Goal: Task Accomplishment & Management: Complete application form

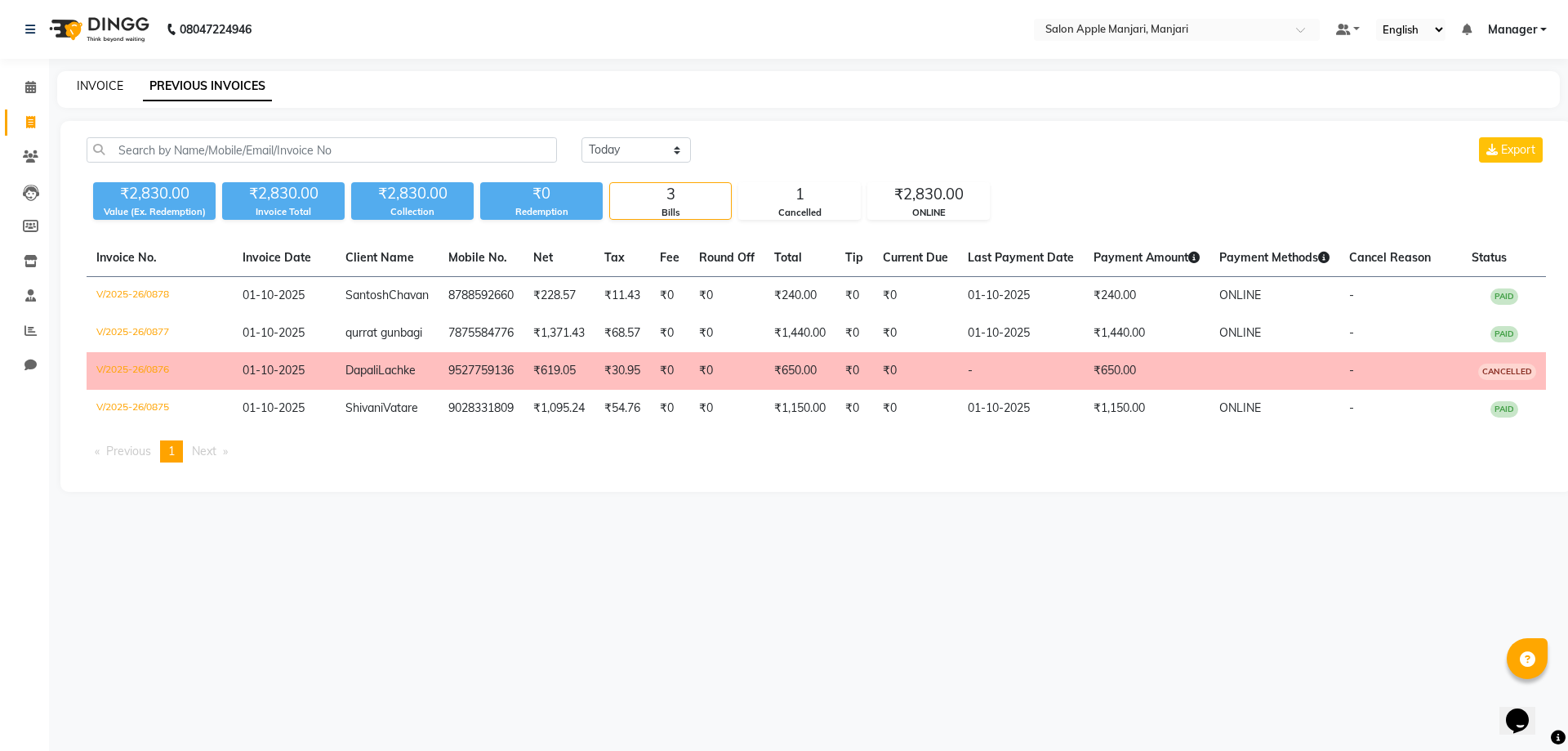
click at [120, 93] on link "INVOICE" at bounding box center [99, 85] width 47 height 14
select select "8088"
select select "service"
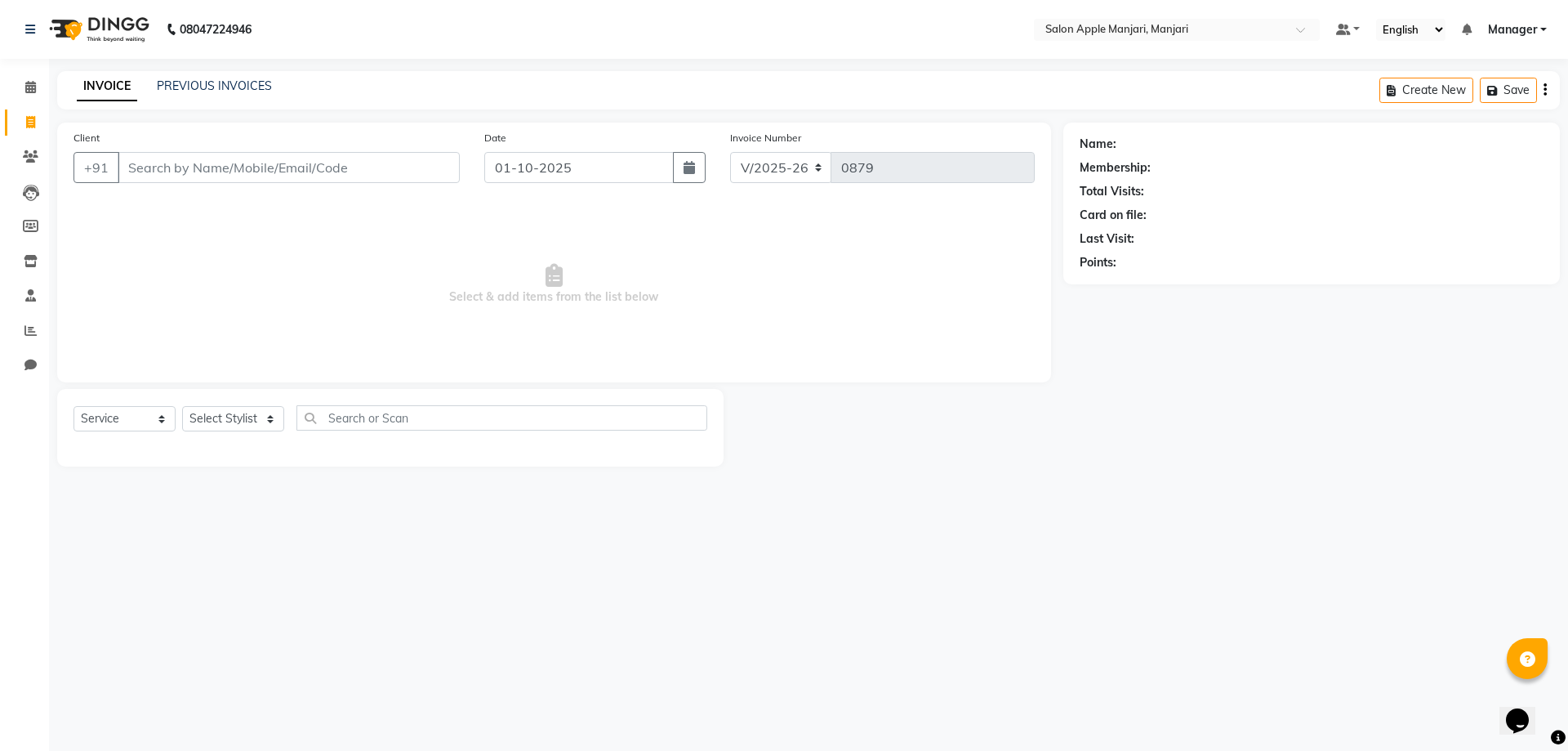
click at [214, 183] on input "Client" at bounding box center [289, 167] width 342 height 31
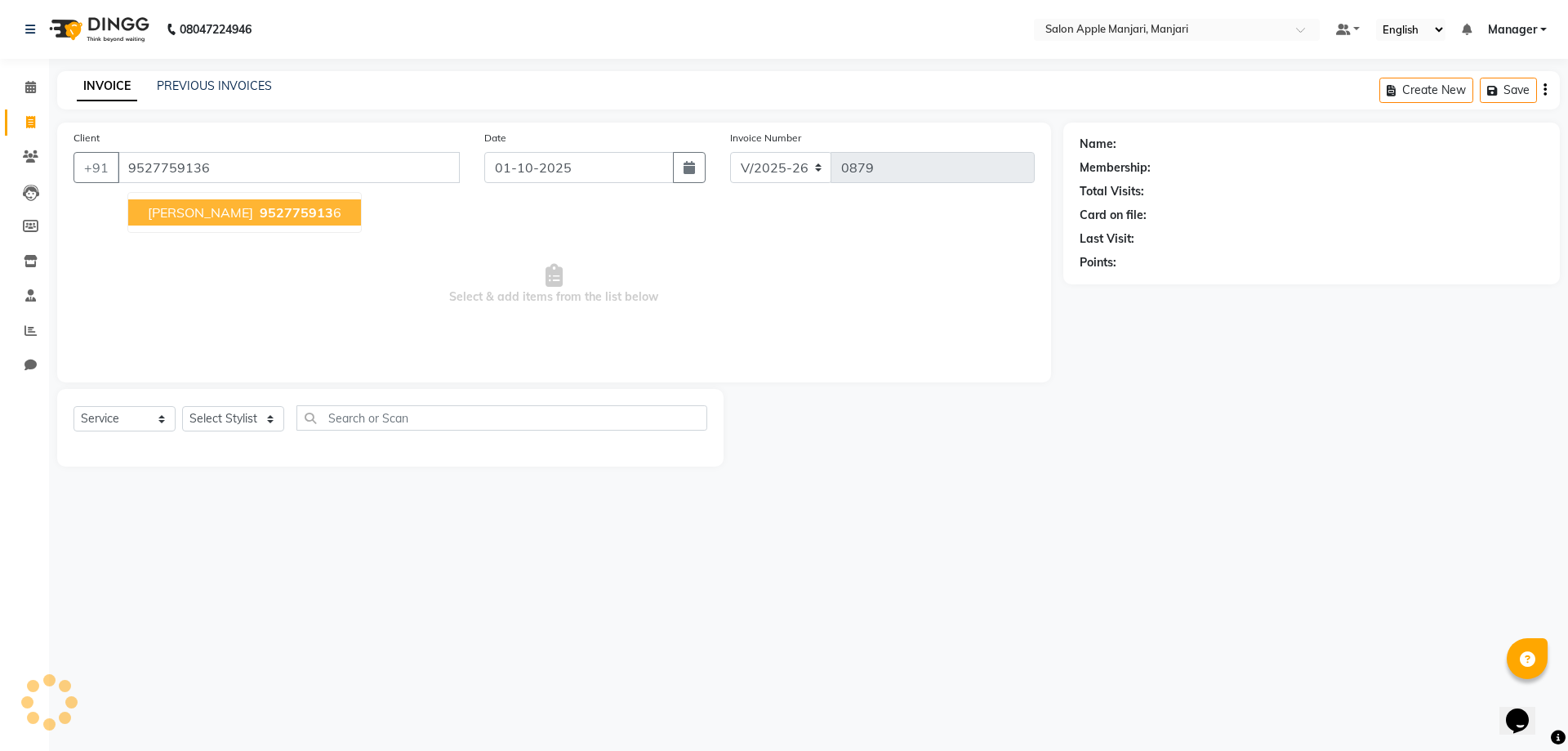
type input "9527759136"
click at [253, 221] on span "Dapali Lachke" at bounding box center [201, 212] width 105 height 16
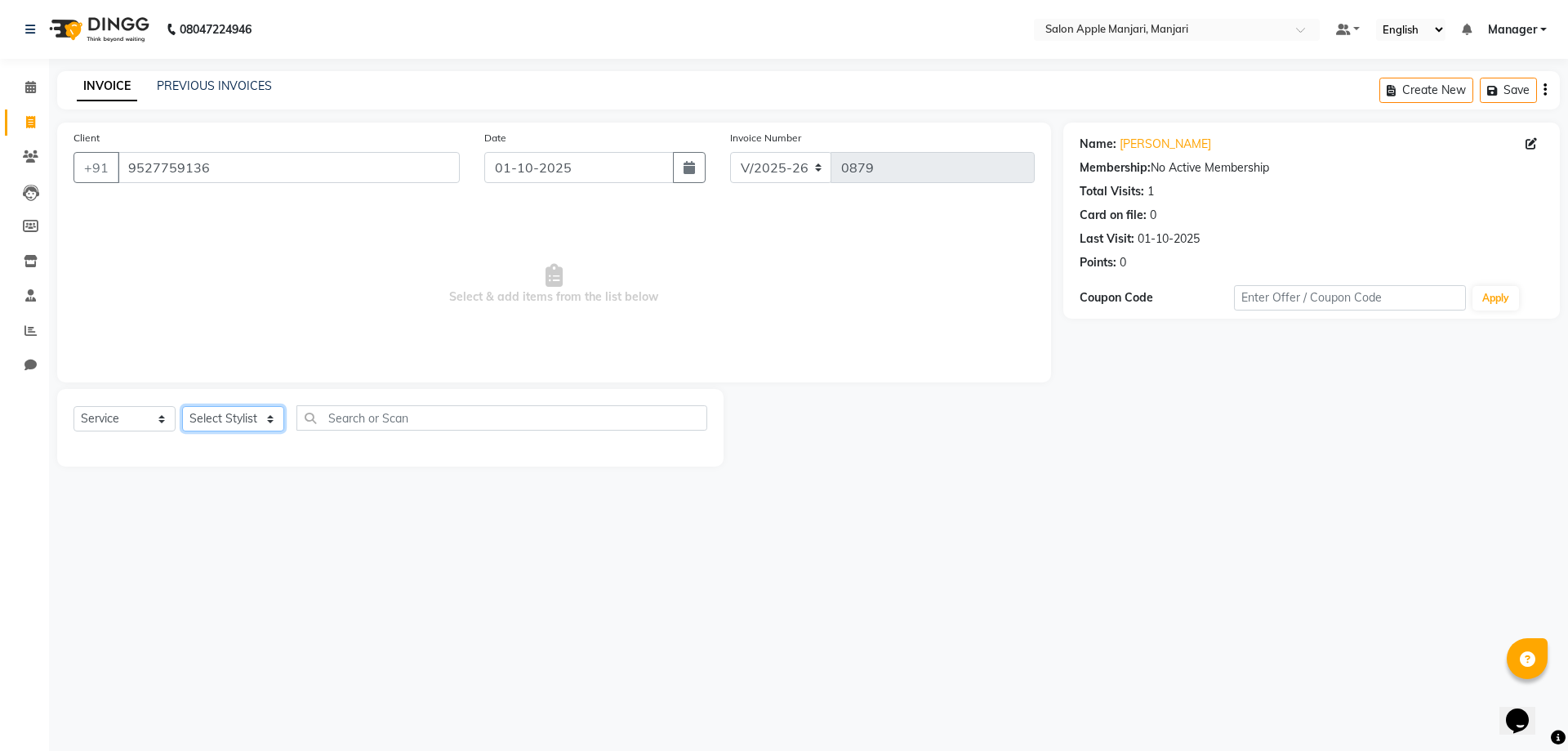
click at [221, 431] on select "Select Stylist Chaya Thombare Manager Nikhil Digambar Satpute Sakshi Kalbhor Ta…" at bounding box center [232, 419] width 102 height 25
select select "85931"
click at [187, 431] on select "Select Stylist Chaya Thombare Manager Nikhil Digambar Satpute Sakshi Kalbhor Ta…" at bounding box center [232, 419] width 102 height 25
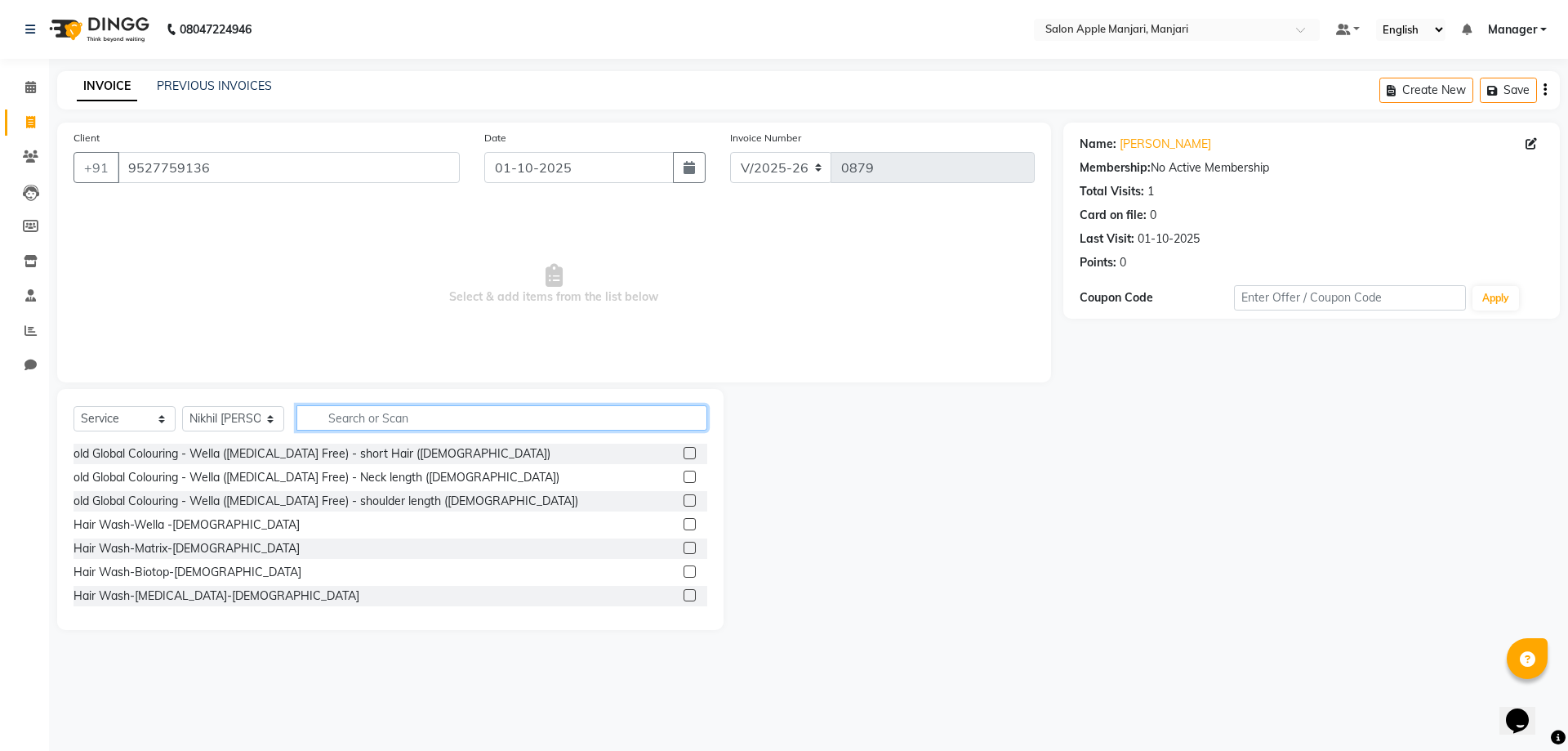
click at [367, 431] on input "text" at bounding box center [502, 418] width 411 height 25
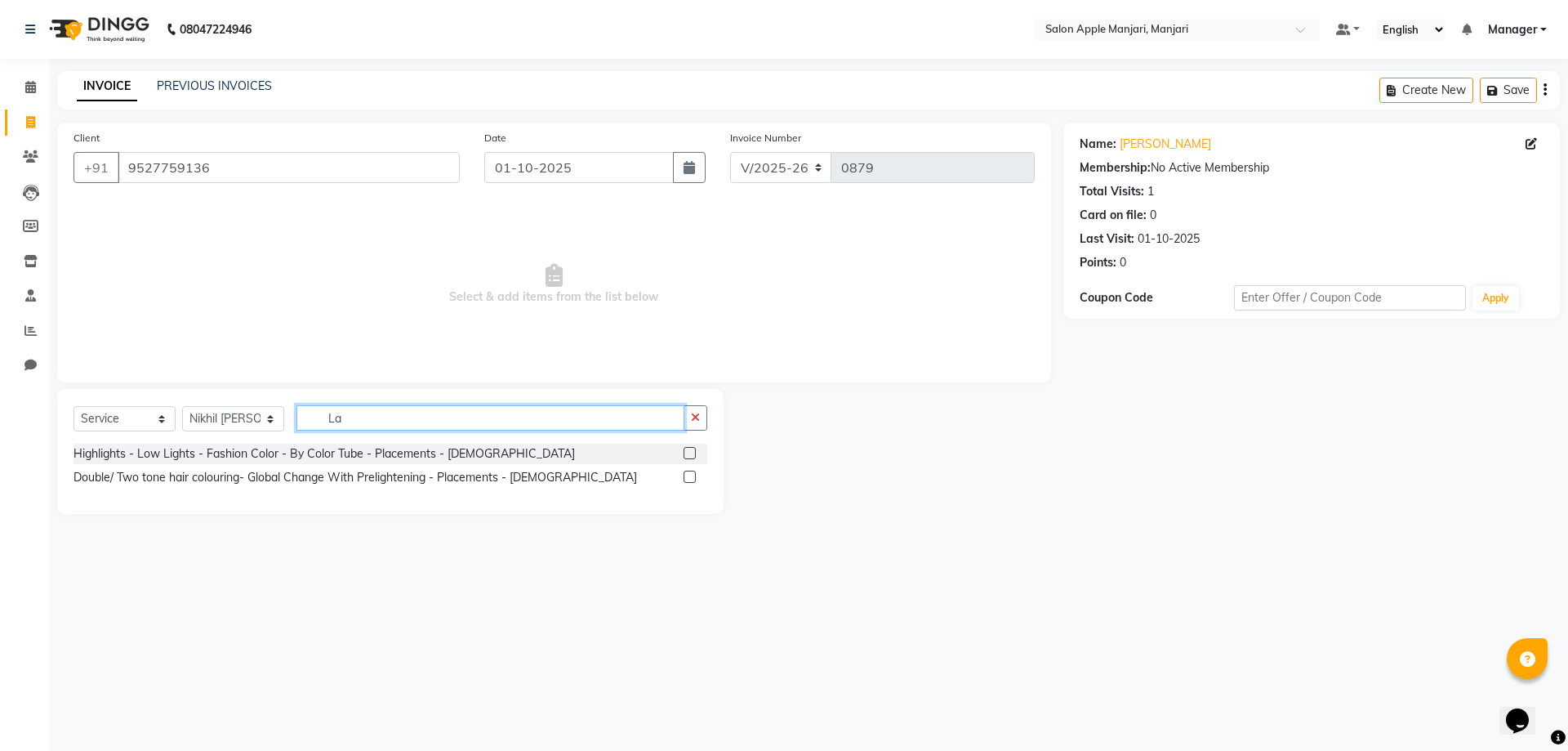
type input "L"
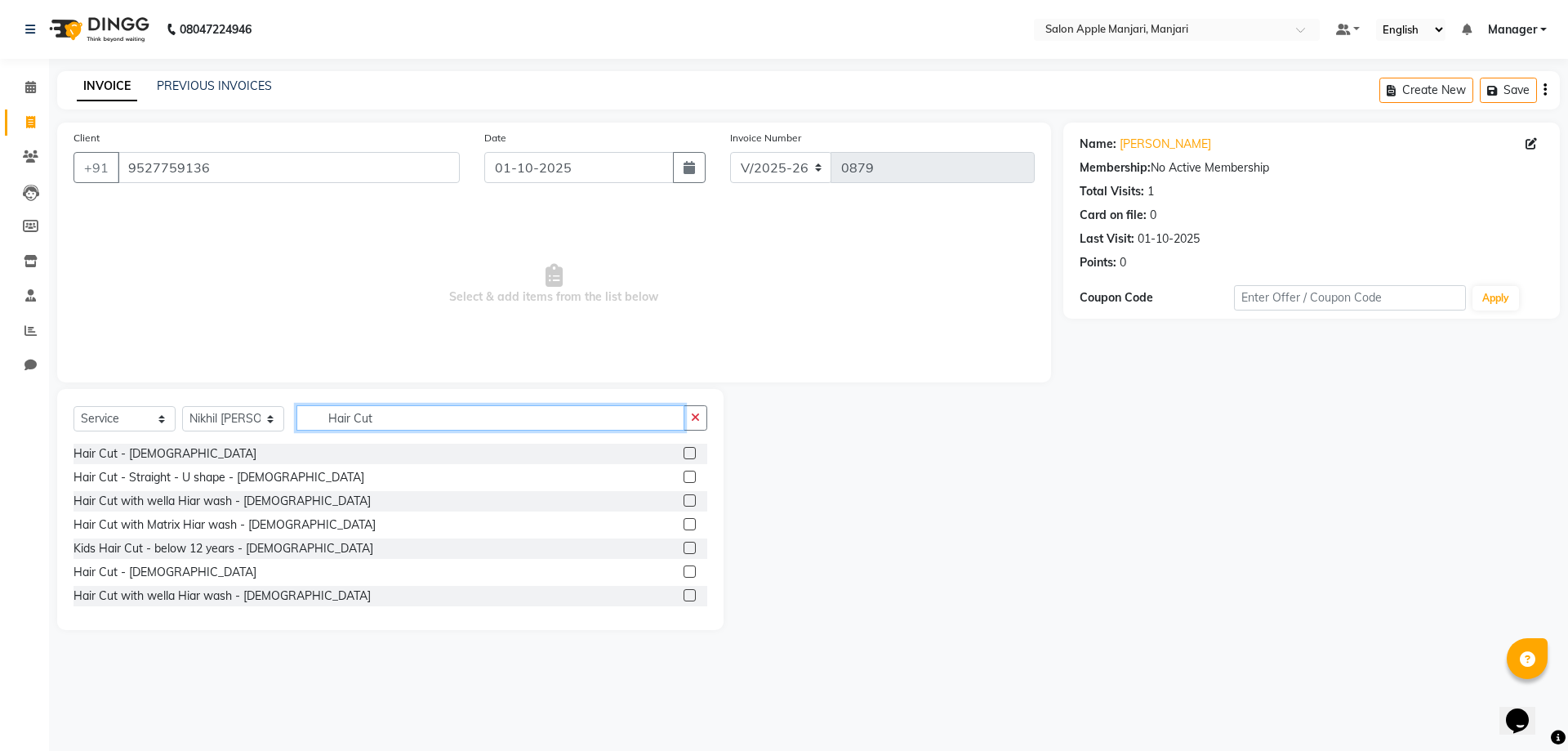
type input "Hair Cut"
click at [684, 507] on label at bounding box center [689, 500] width 12 height 12
click at [684, 507] on input "checkbox" at bounding box center [688, 501] width 11 height 11
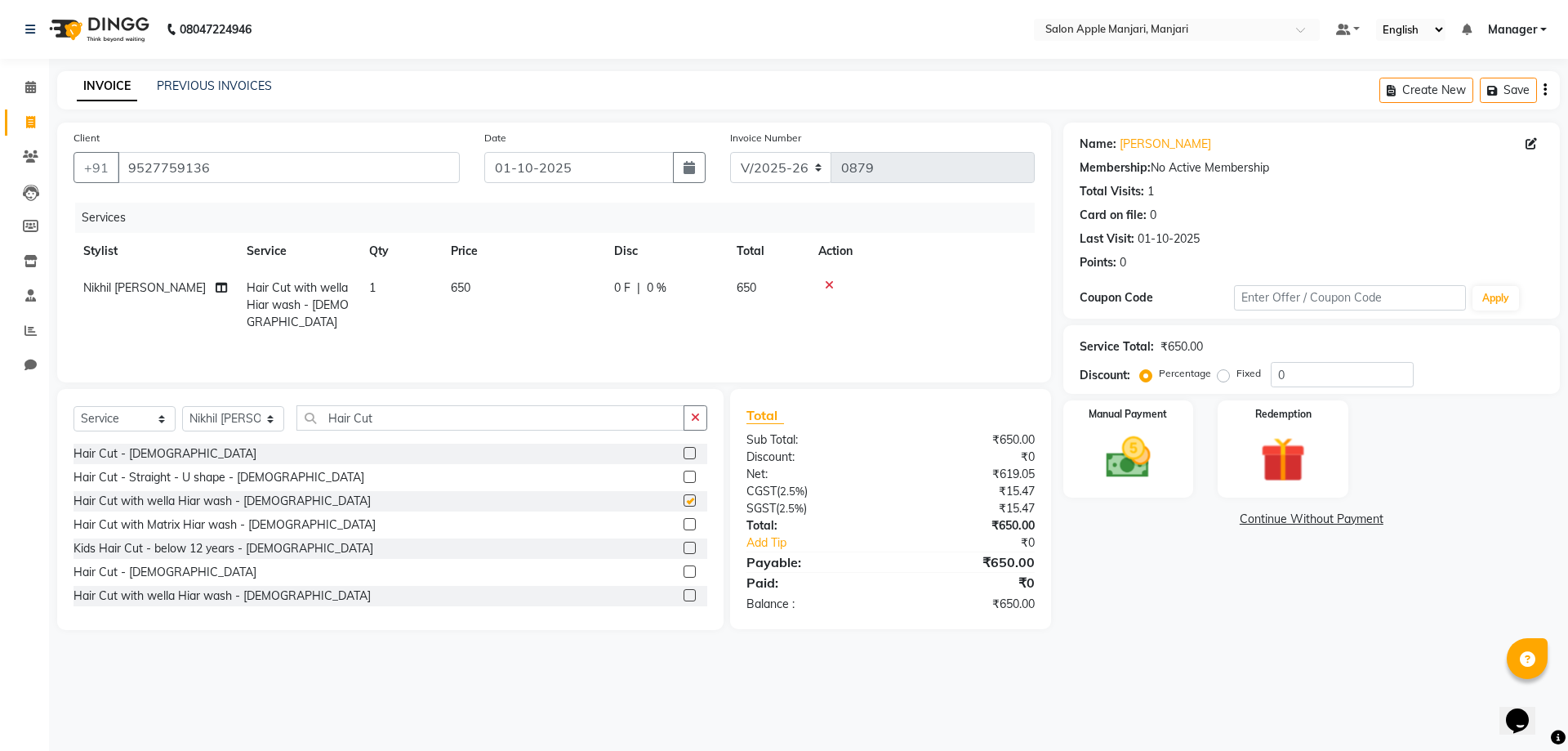
checkbox input "false"
click at [1151, 475] on div "Manual Payment" at bounding box center [1128, 449] width 136 height 100
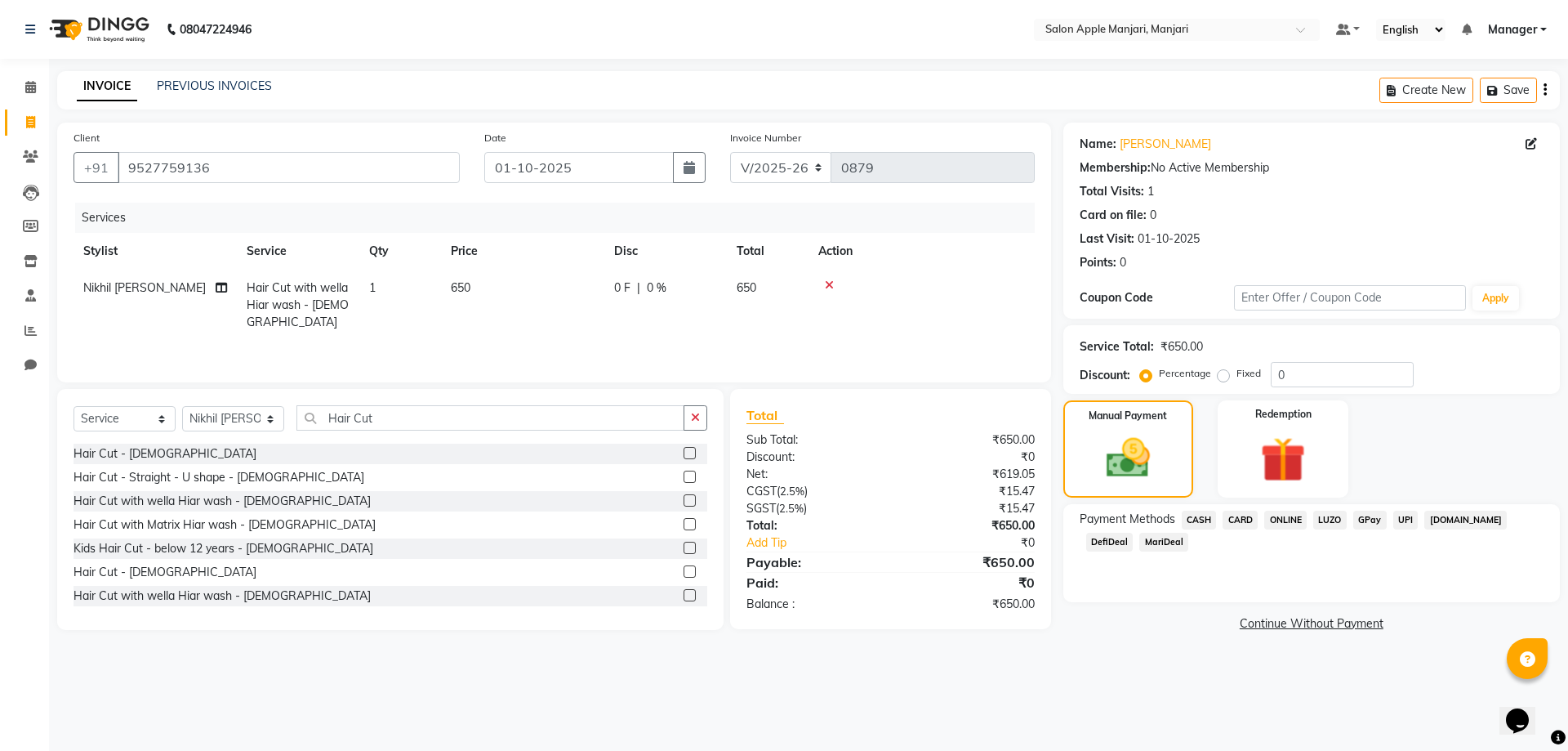
click at [1296, 530] on span "ONLINE" at bounding box center [1285, 520] width 42 height 19
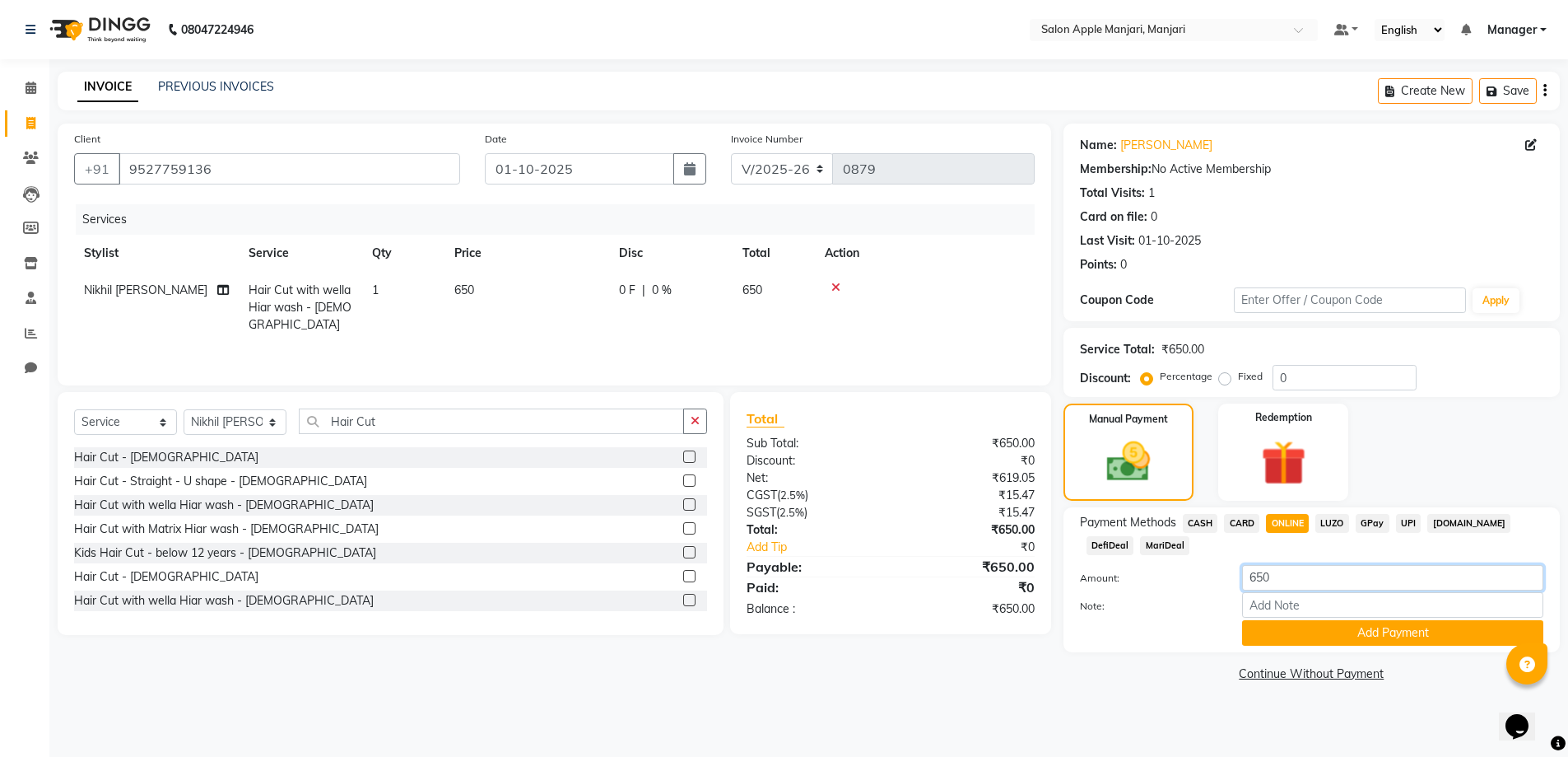
drag, startPoint x: 1298, startPoint y: 634, endPoint x: 1292, endPoint y: 641, distance: 9.2
click at [1296, 590] on input "650" at bounding box center [1393, 578] width 302 height 25
type input "6"
click at [1206, 533] on span "CASH" at bounding box center [1201, 524] width 36 height 19
click at [1281, 590] on input "650" at bounding box center [1393, 578] width 302 height 25
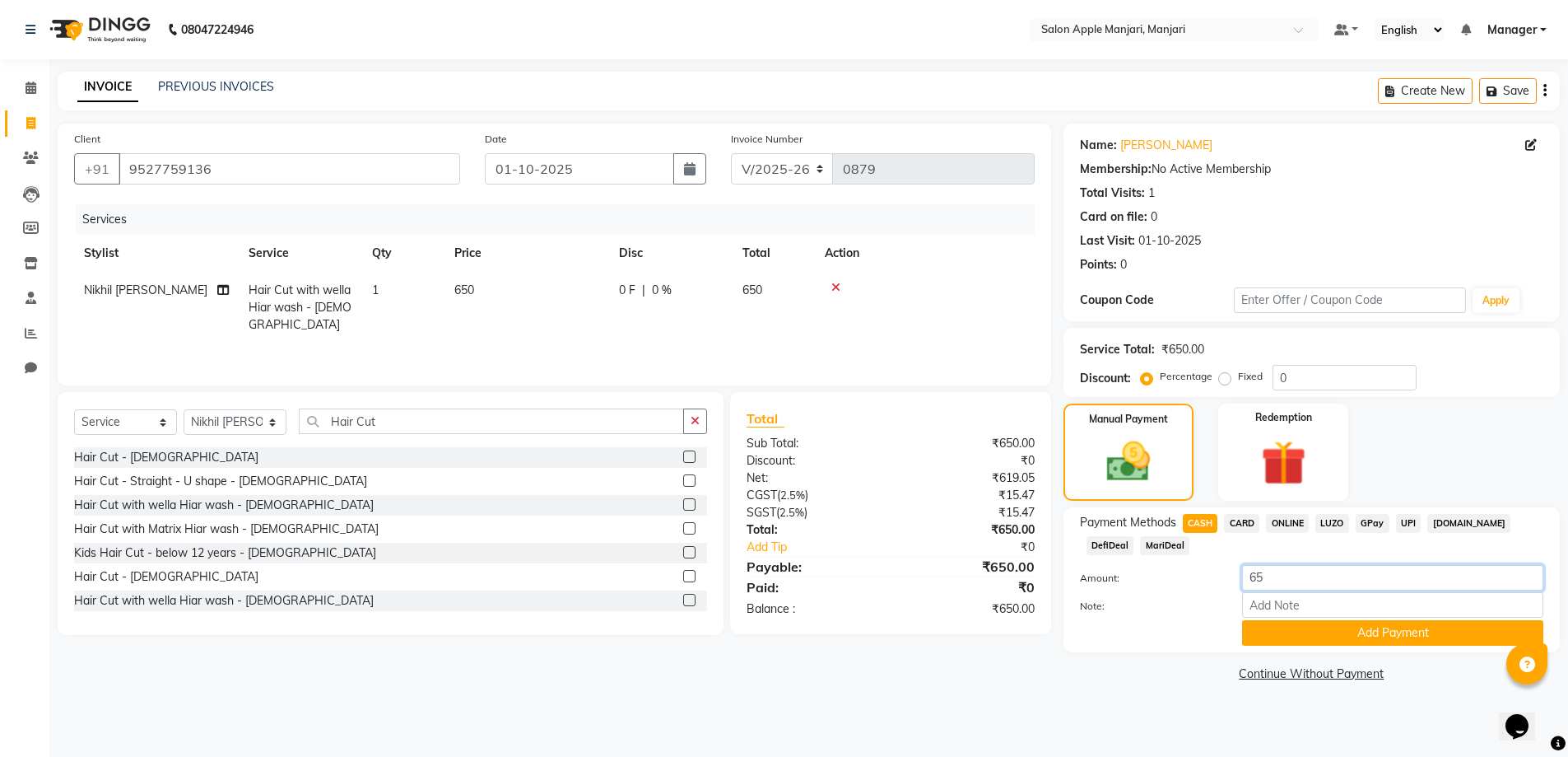
type input "6"
click at [1283, 618] on input "Note:" at bounding box center [1393, 605] width 302 height 25
click at [1308, 533] on span "ONLINE" at bounding box center [1288, 524] width 42 height 19
click at [1292, 590] on input "650" at bounding box center [1393, 578] width 302 height 25
type input "6"
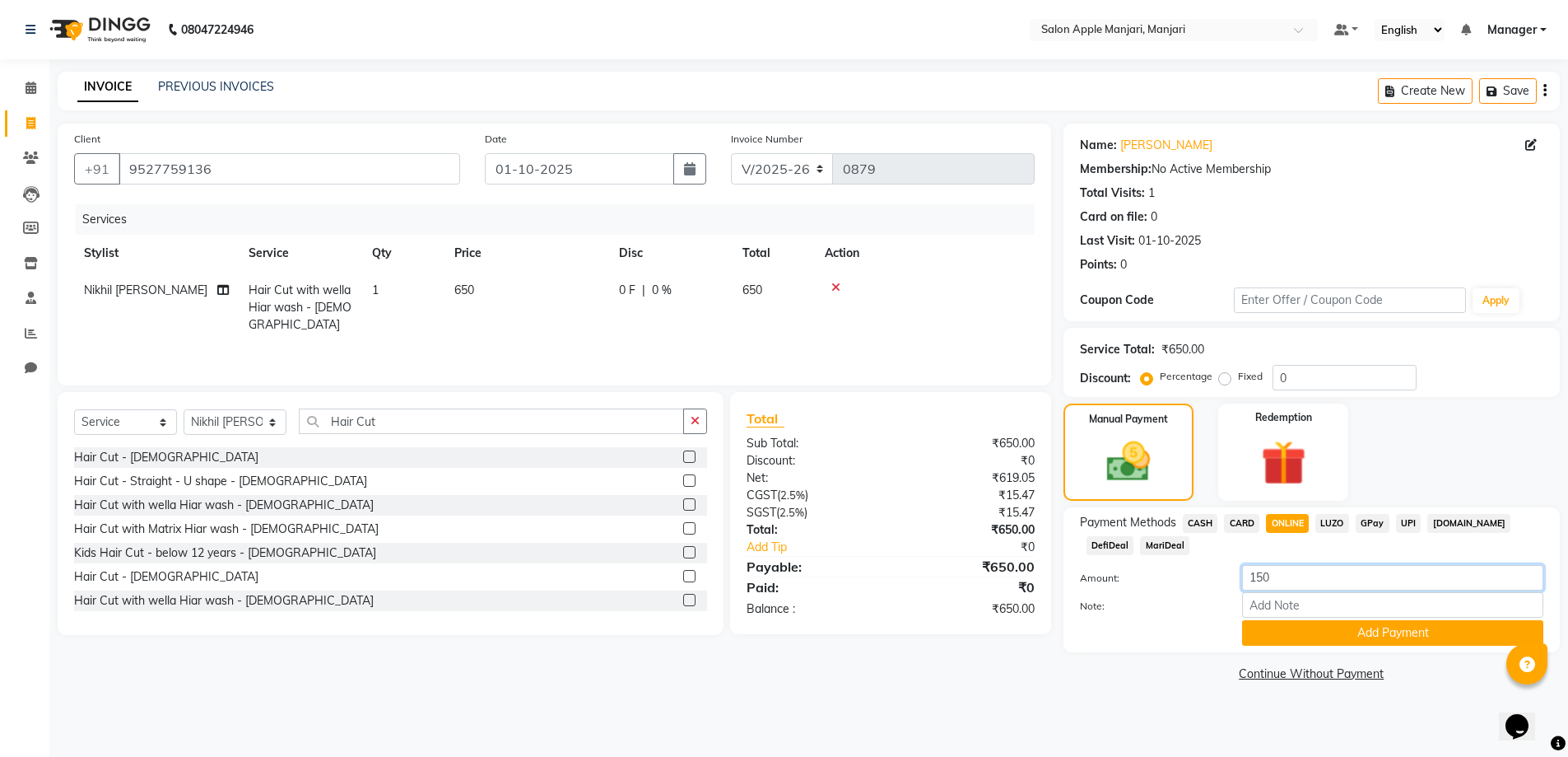
type input "150"
click at [1294, 618] on input "Note:" at bounding box center [1393, 605] width 302 height 25
click at [1366, 646] on button "Add Payment" at bounding box center [1393, 633] width 302 height 25
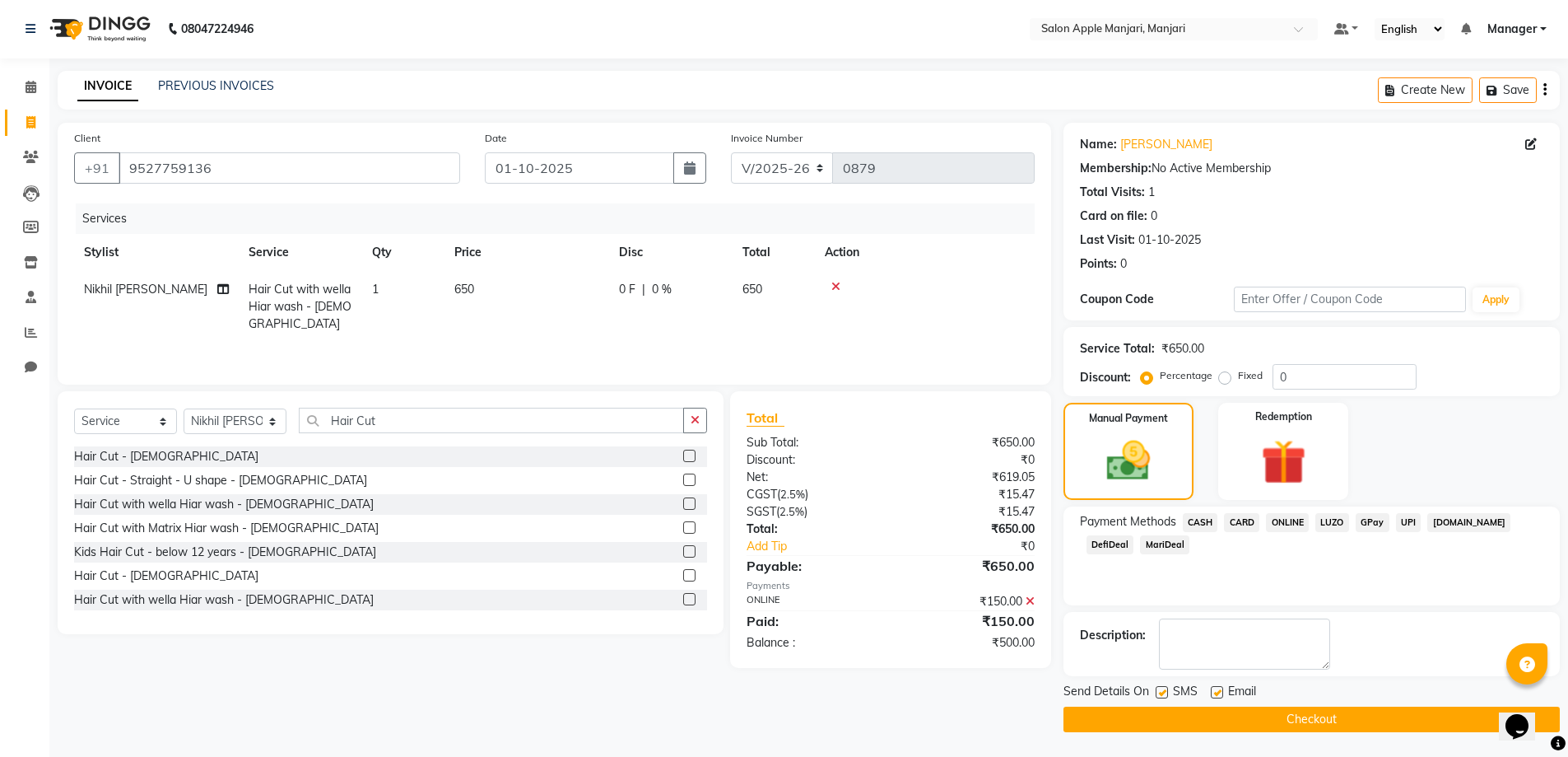
scroll to position [83, 0]
click at [1211, 513] on span "CASH" at bounding box center [1201, 523] width 36 height 19
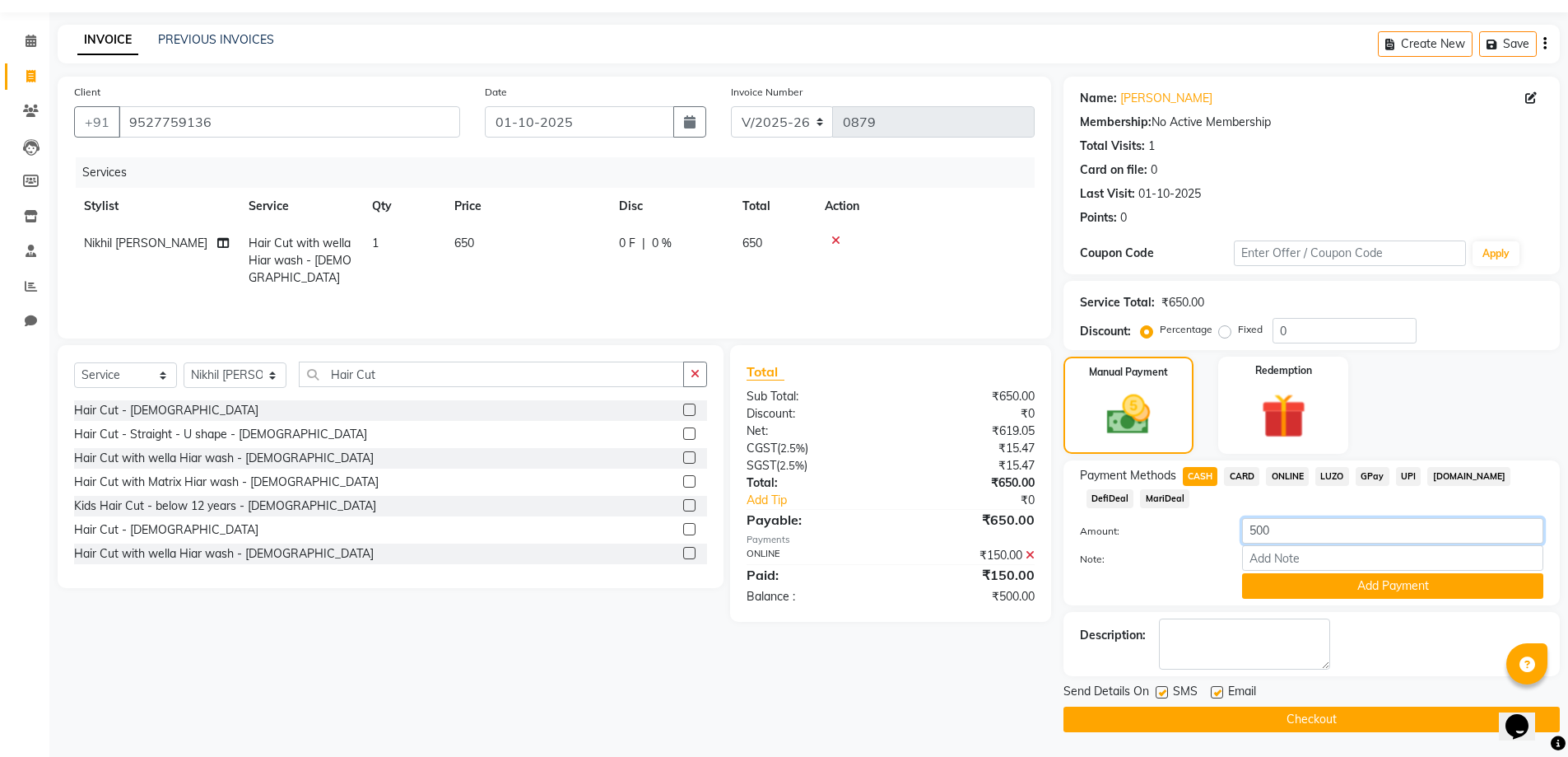
click at [1303, 544] on input "500" at bounding box center [1393, 530] width 302 height 25
click at [1025, 561] on icon at bounding box center [1029, 555] width 9 height 12
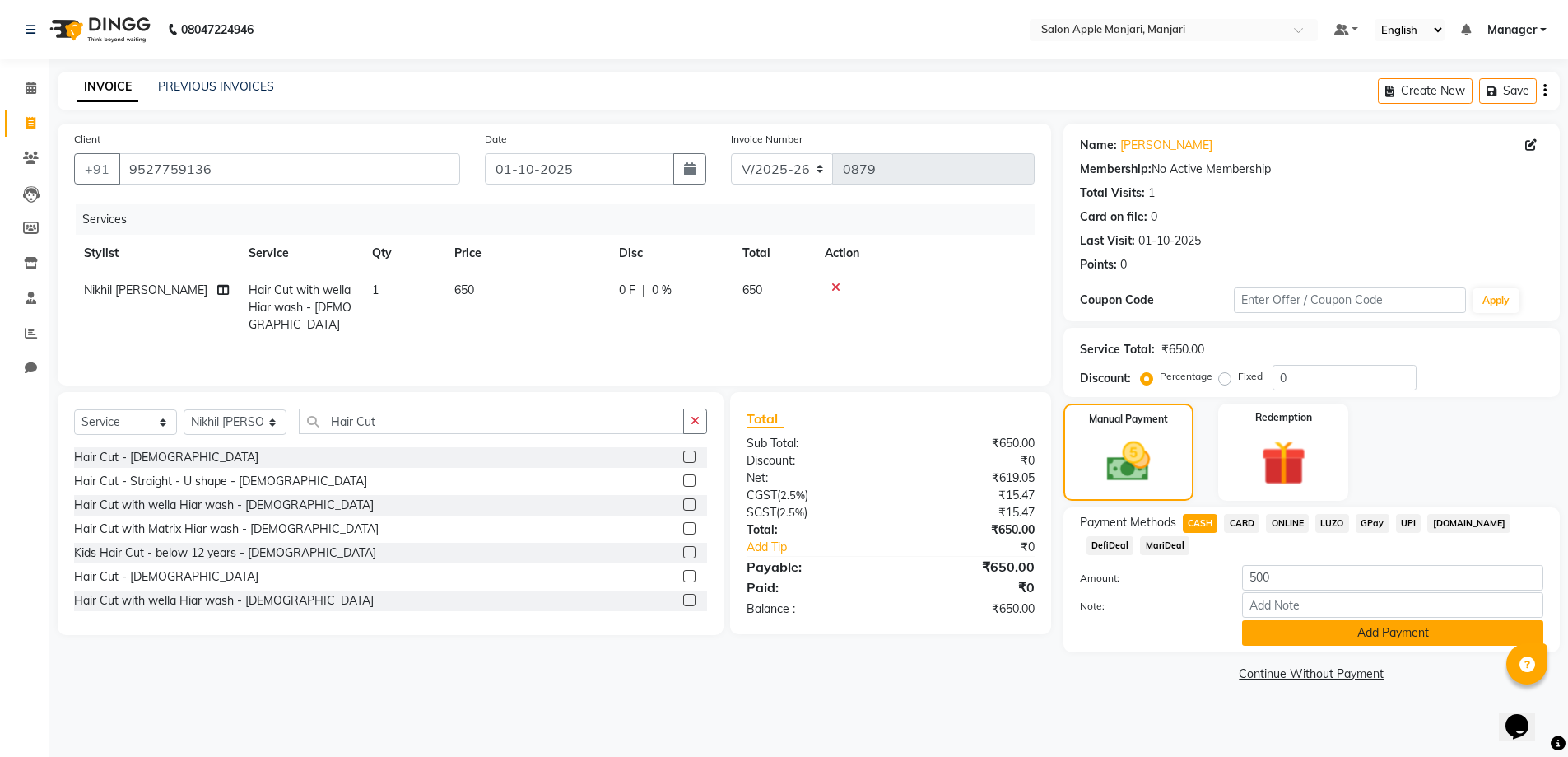
click at [1386, 646] on button "Add Payment" at bounding box center [1393, 633] width 302 height 25
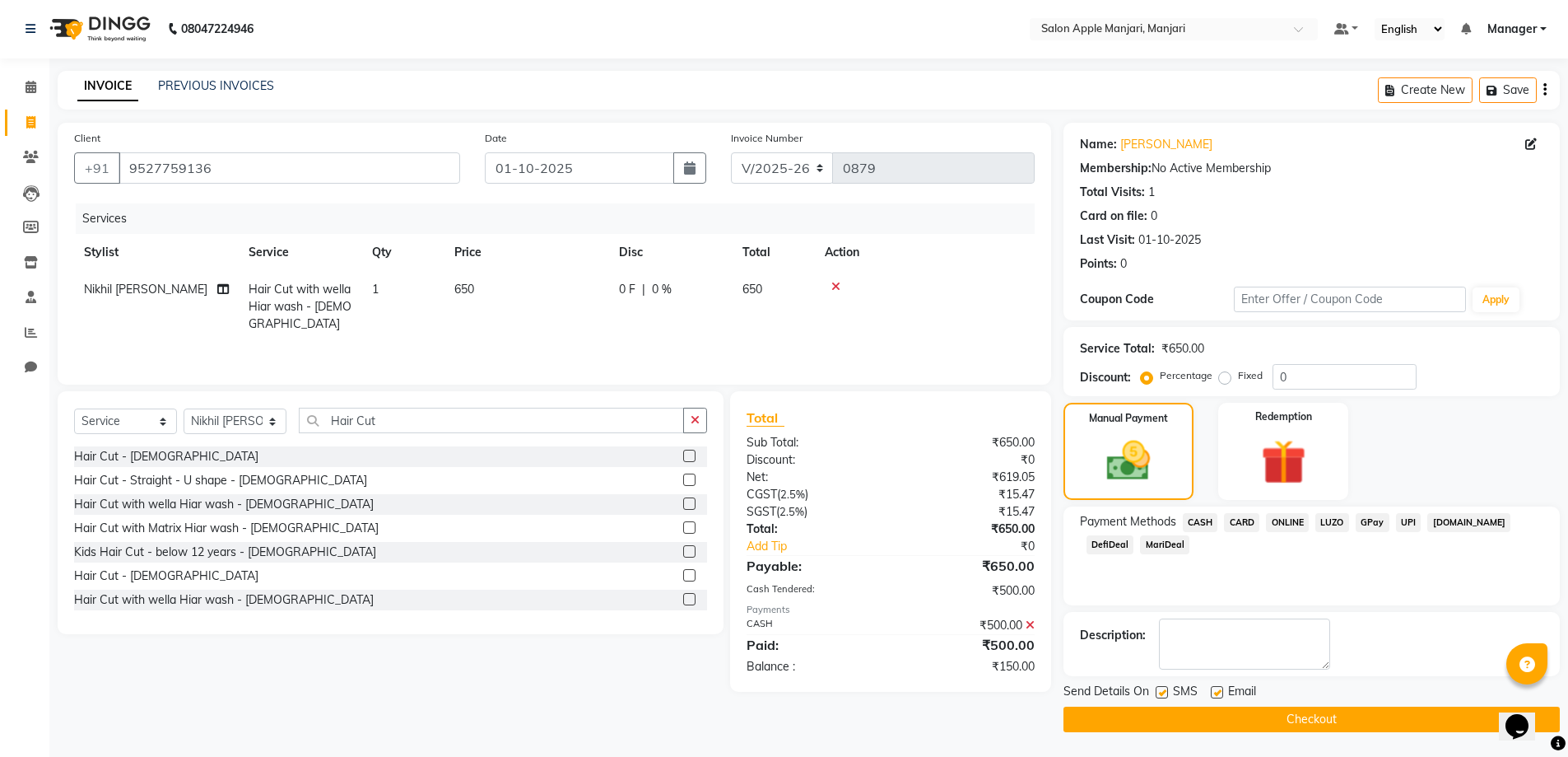
scroll to position [83, 0]
click at [1206, 513] on span "CASH" at bounding box center [1201, 523] width 36 height 19
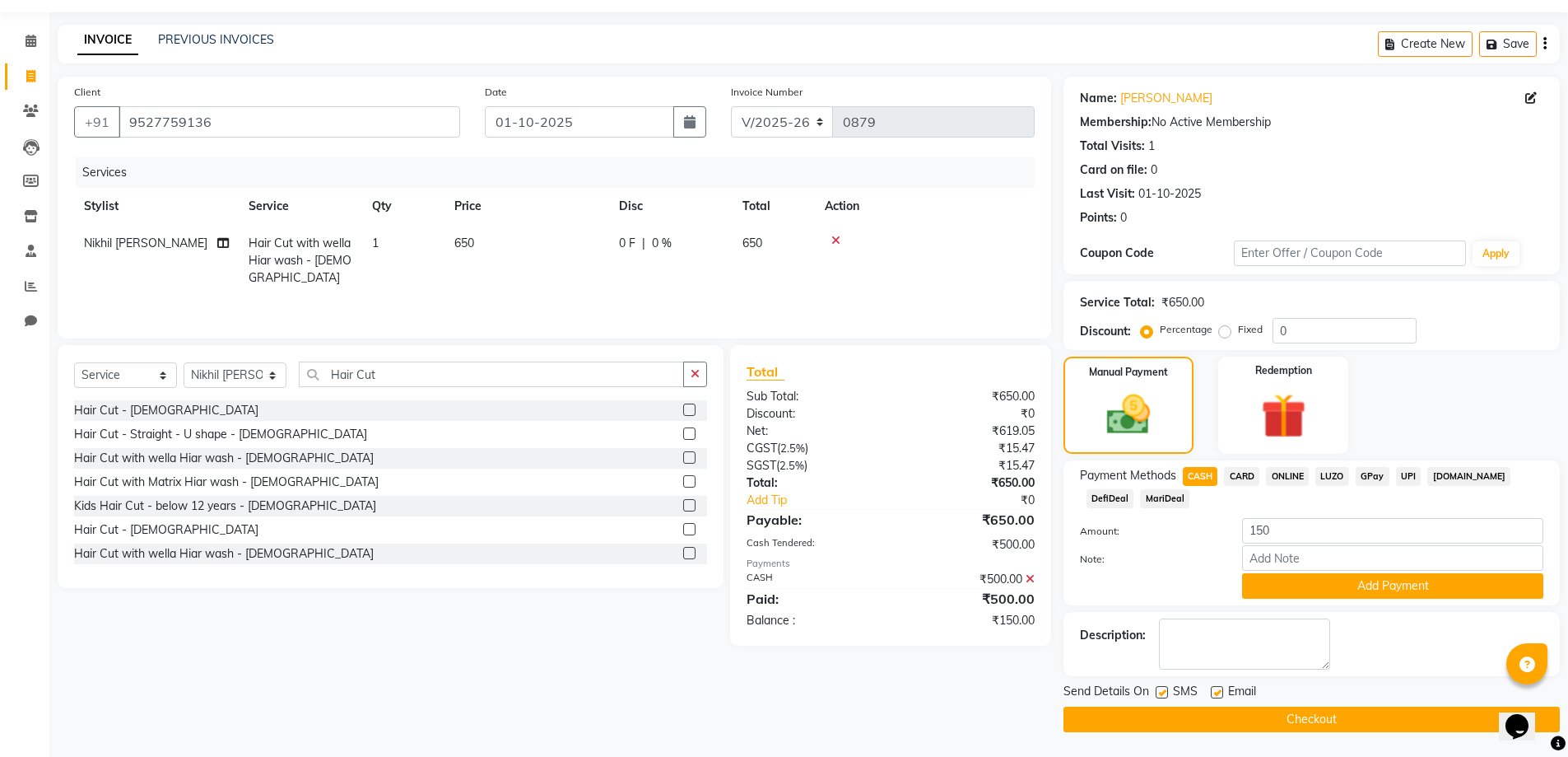
click at [1307, 486] on span "ONLINE" at bounding box center [1288, 476] width 42 height 19
click at [1385, 599] on button "Add Payment" at bounding box center [1393, 586] width 302 height 25
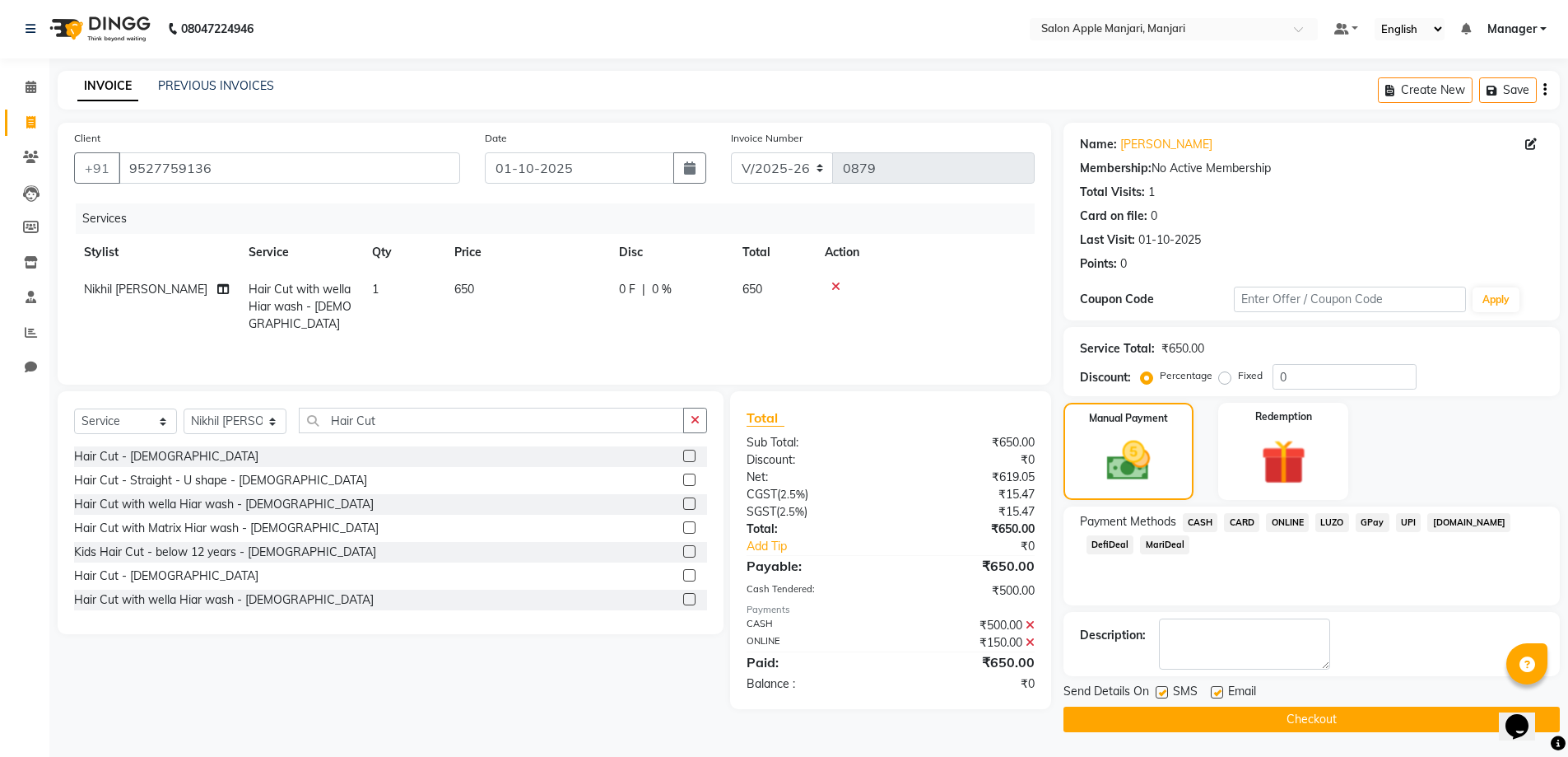
click at [1324, 715] on button "Checkout" at bounding box center [1312, 719] width 496 height 25
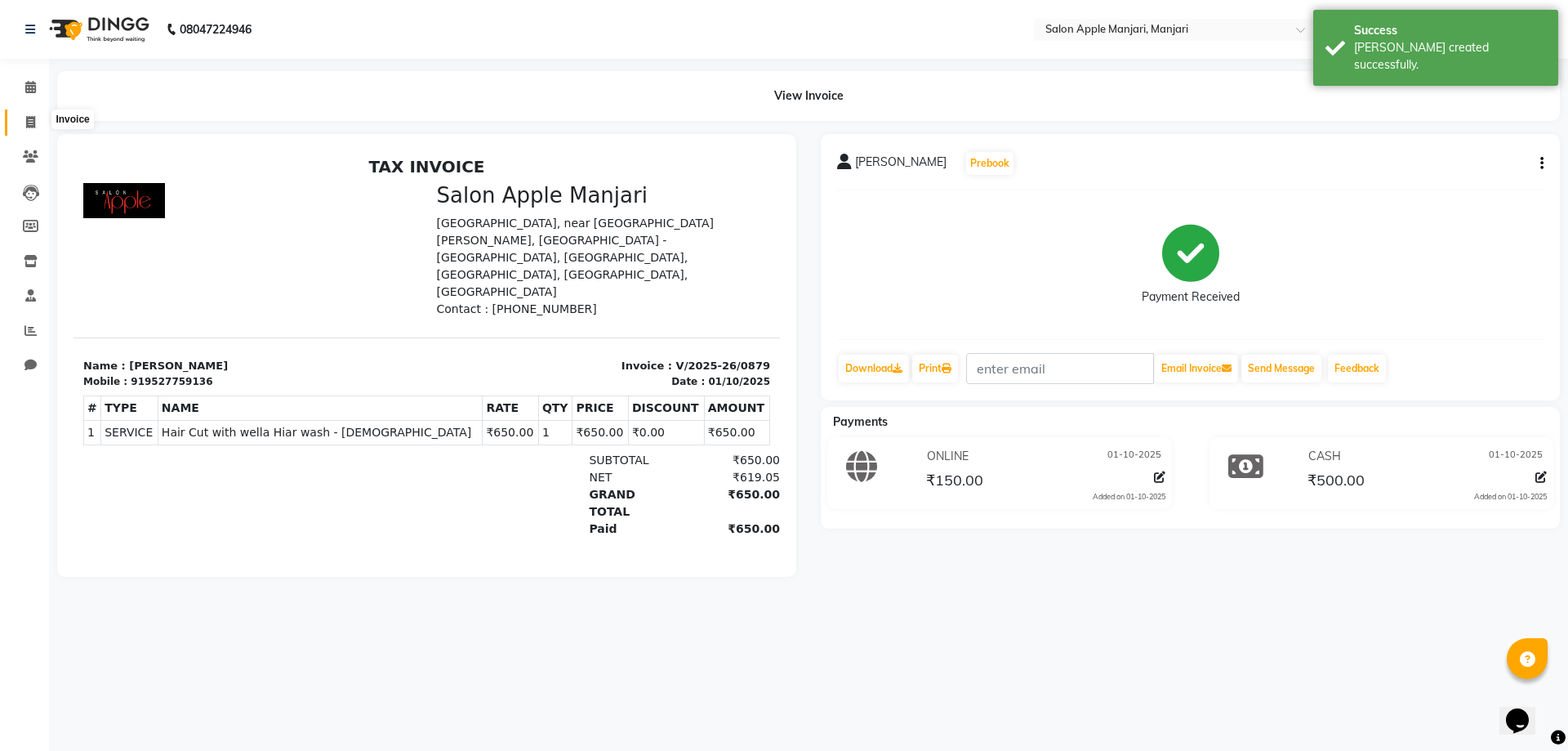
click at [33, 121] on icon at bounding box center [30, 121] width 9 height 12
select select "service"
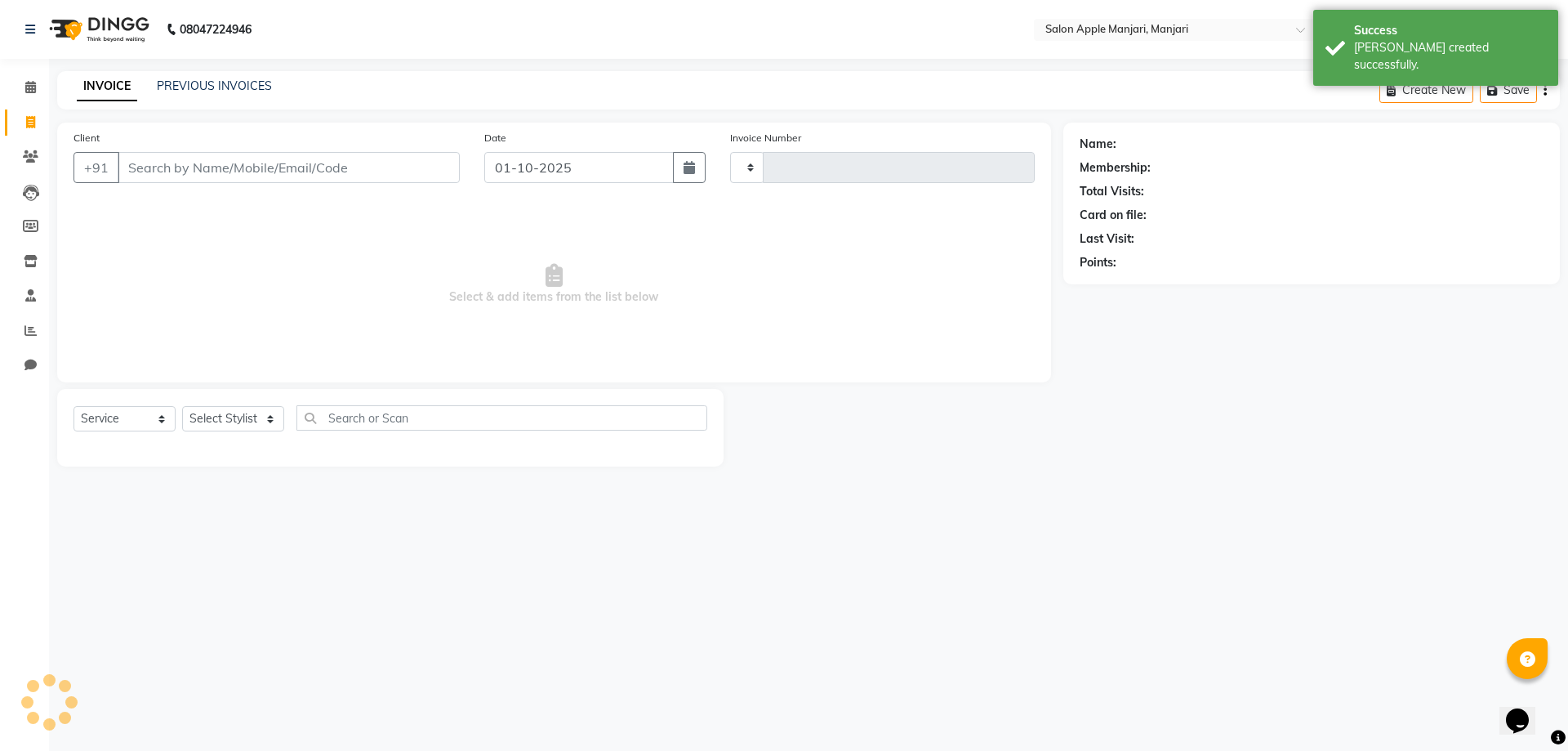
type input "0880"
select select "8088"
click at [218, 88] on link "PREVIOUS INVOICES" at bounding box center [214, 85] width 115 height 14
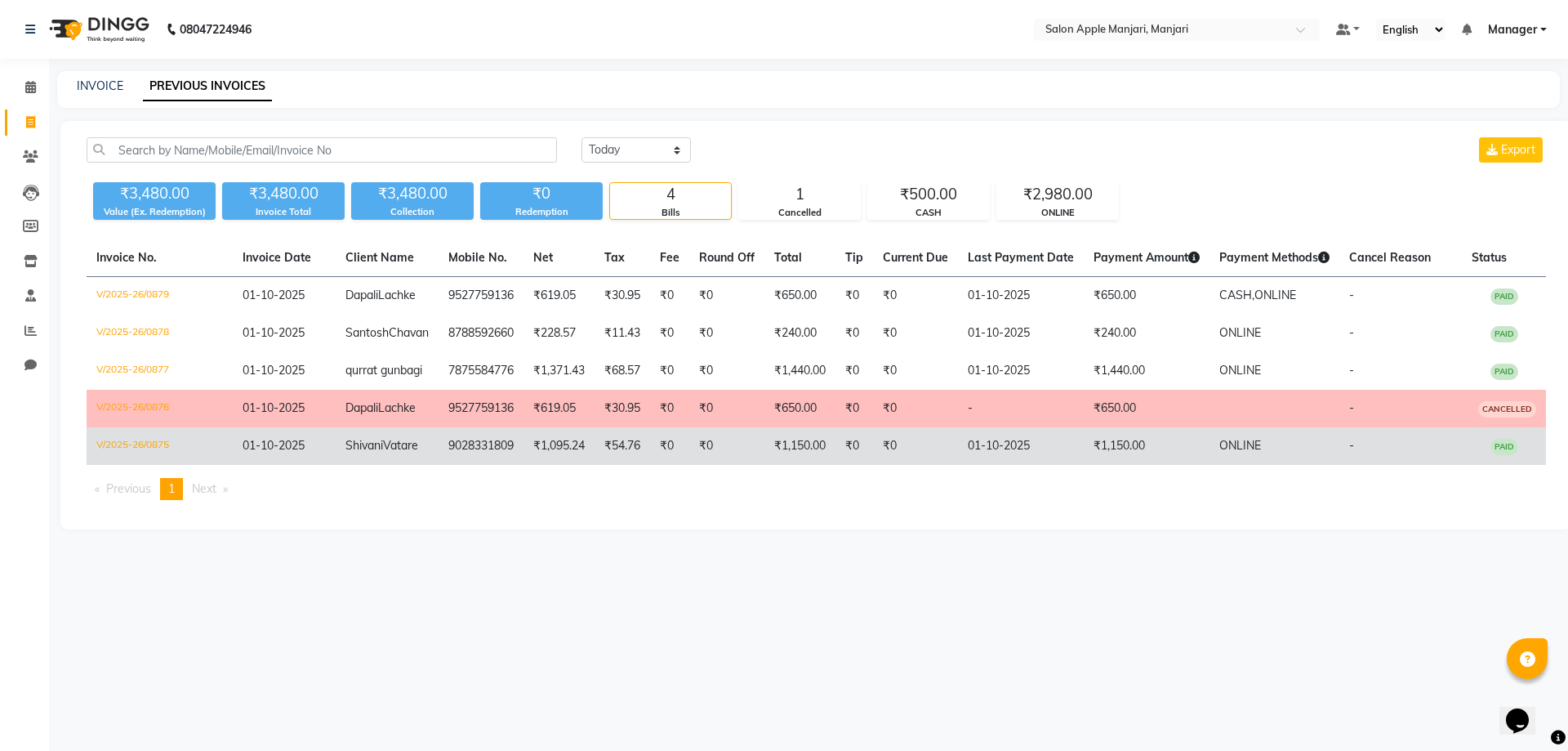
click at [345, 453] on span "Shivani" at bounding box center [363, 445] width 37 height 14
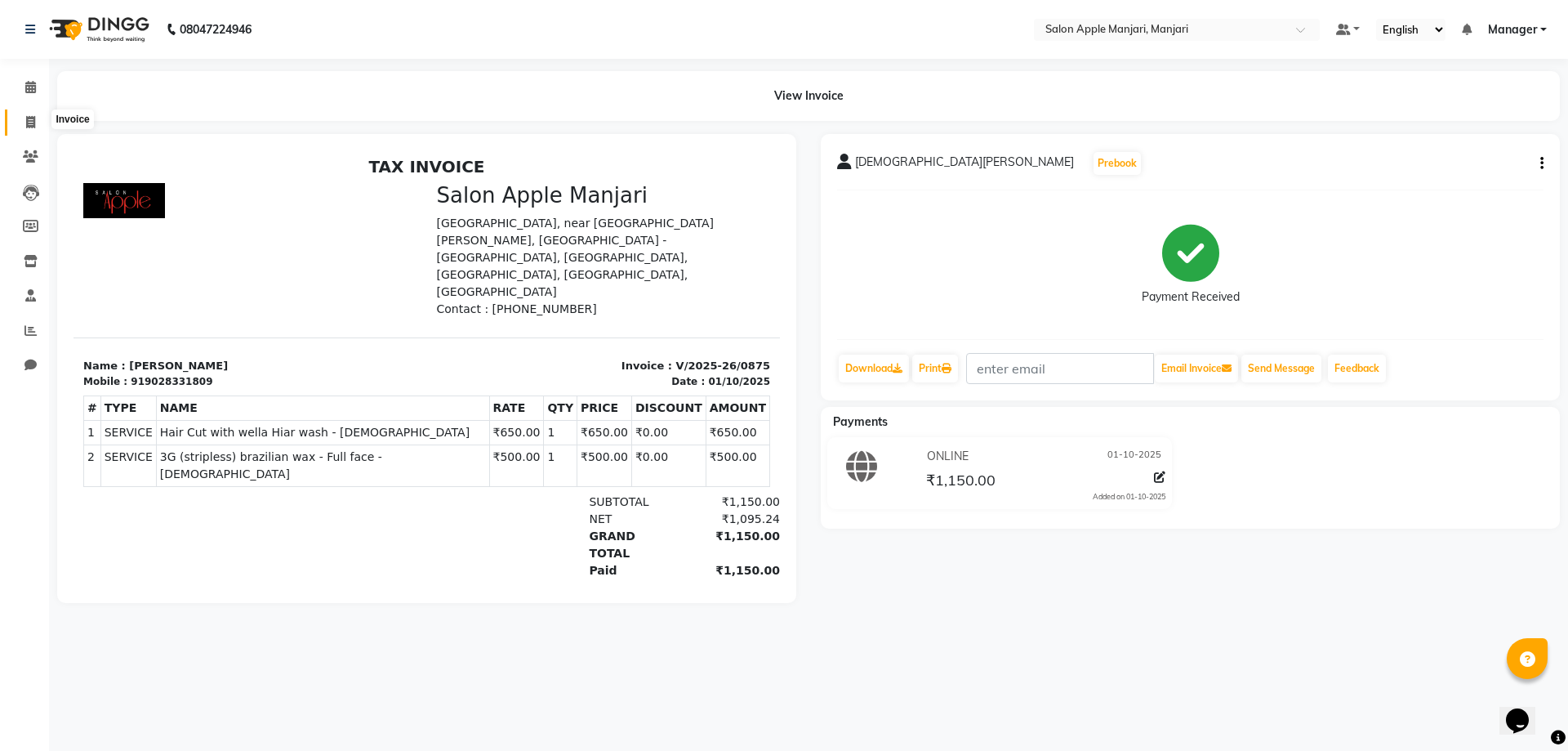
click at [26, 122] on icon at bounding box center [30, 121] width 9 height 12
select select "service"
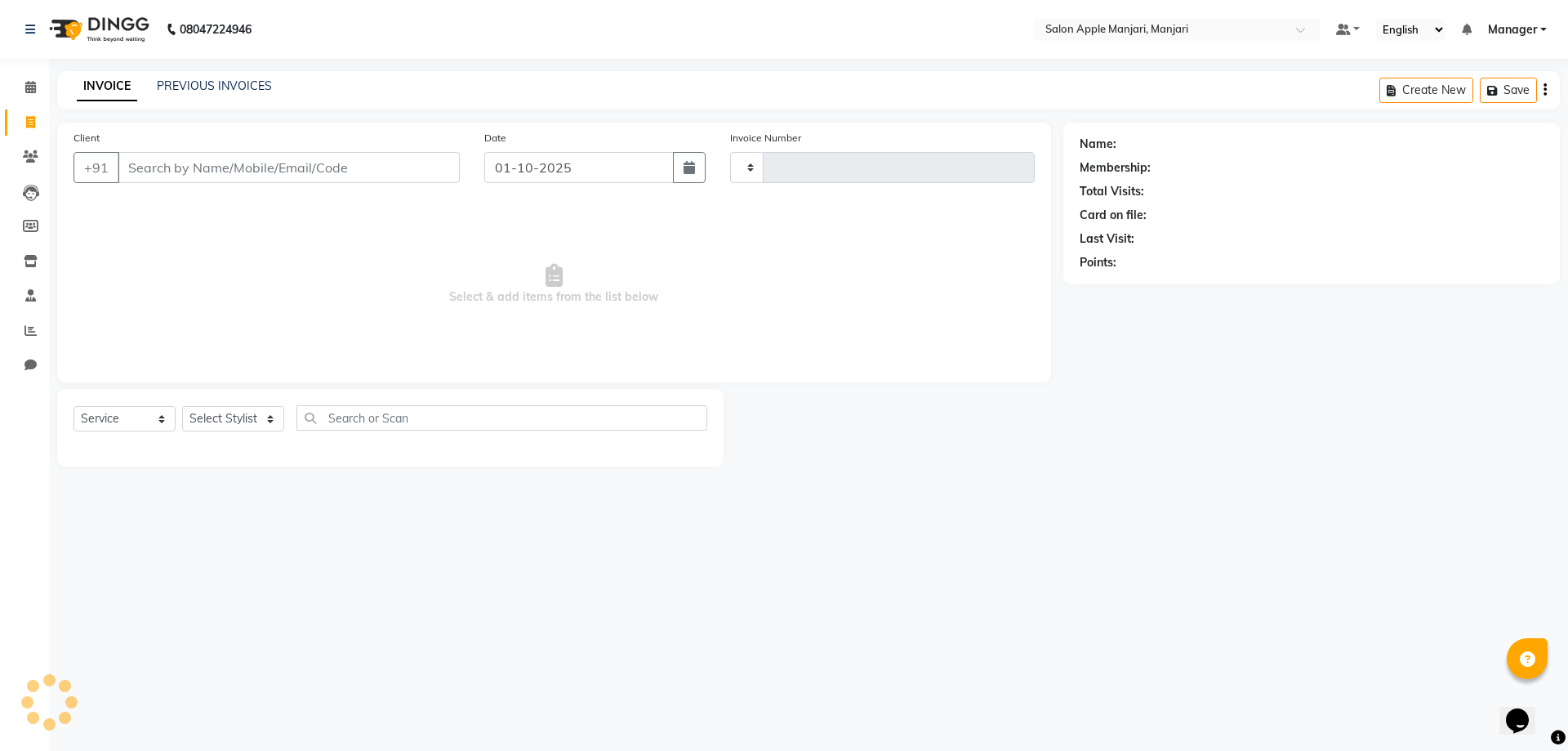
type input "0880"
select select "8088"
click at [247, 90] on link "PREVIOUS INVOICES" at bounding box center [214, 85] width 115 height 14
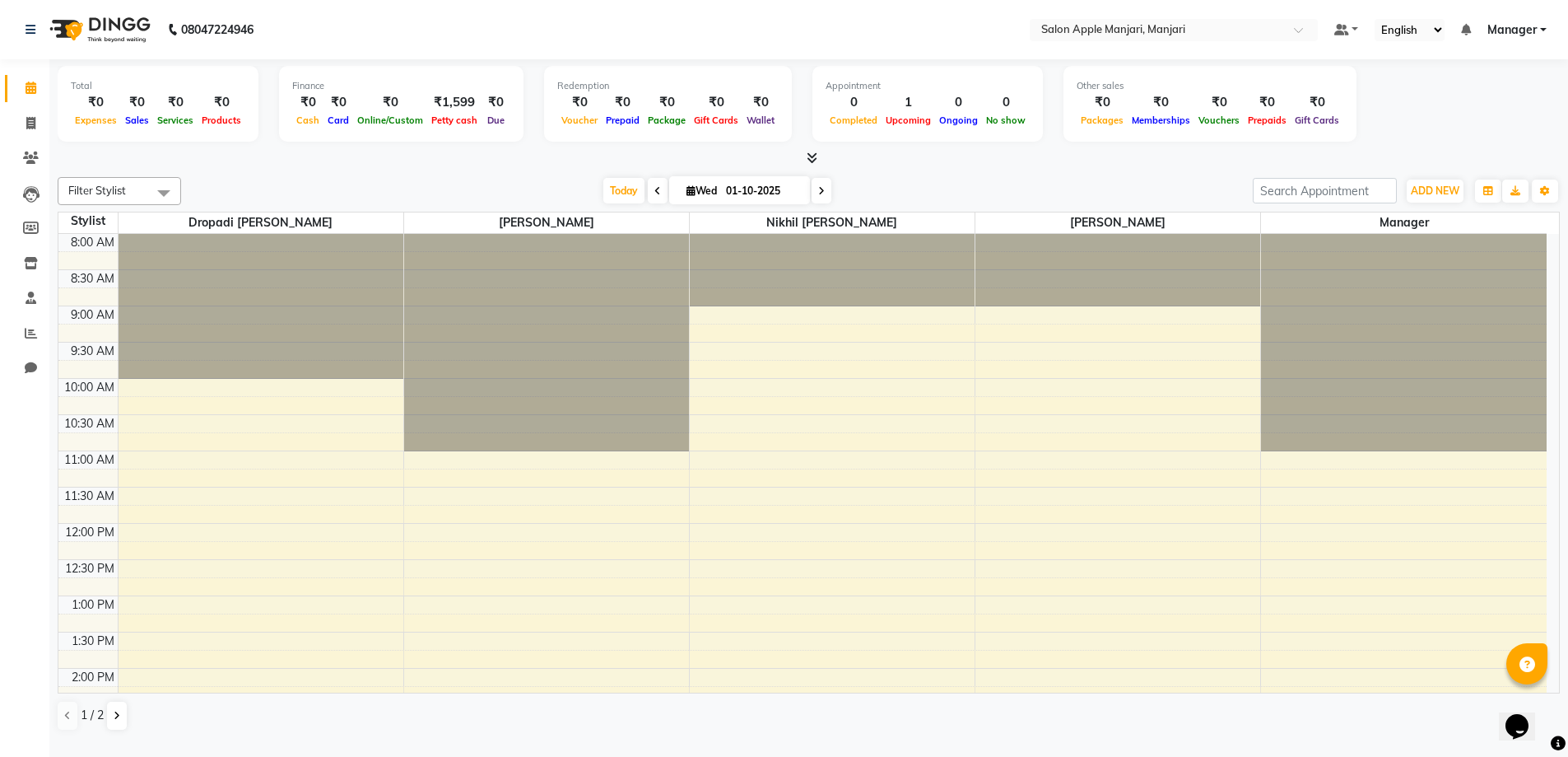
scroll to position [330, 0]
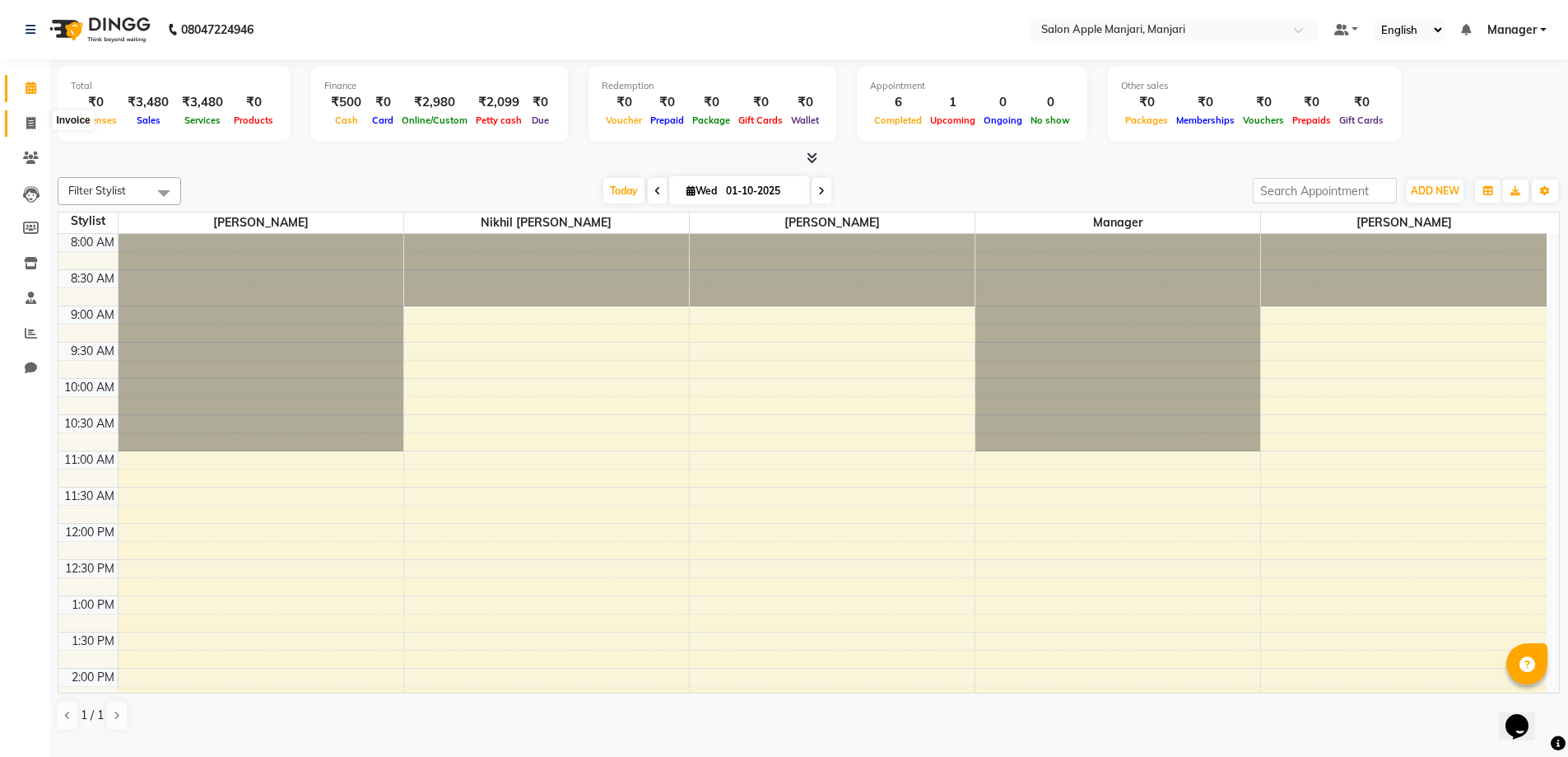
click at [31, 119] on icon at bounding box center [30, 122] width 9 height 13
select select "8088"
select select "service"
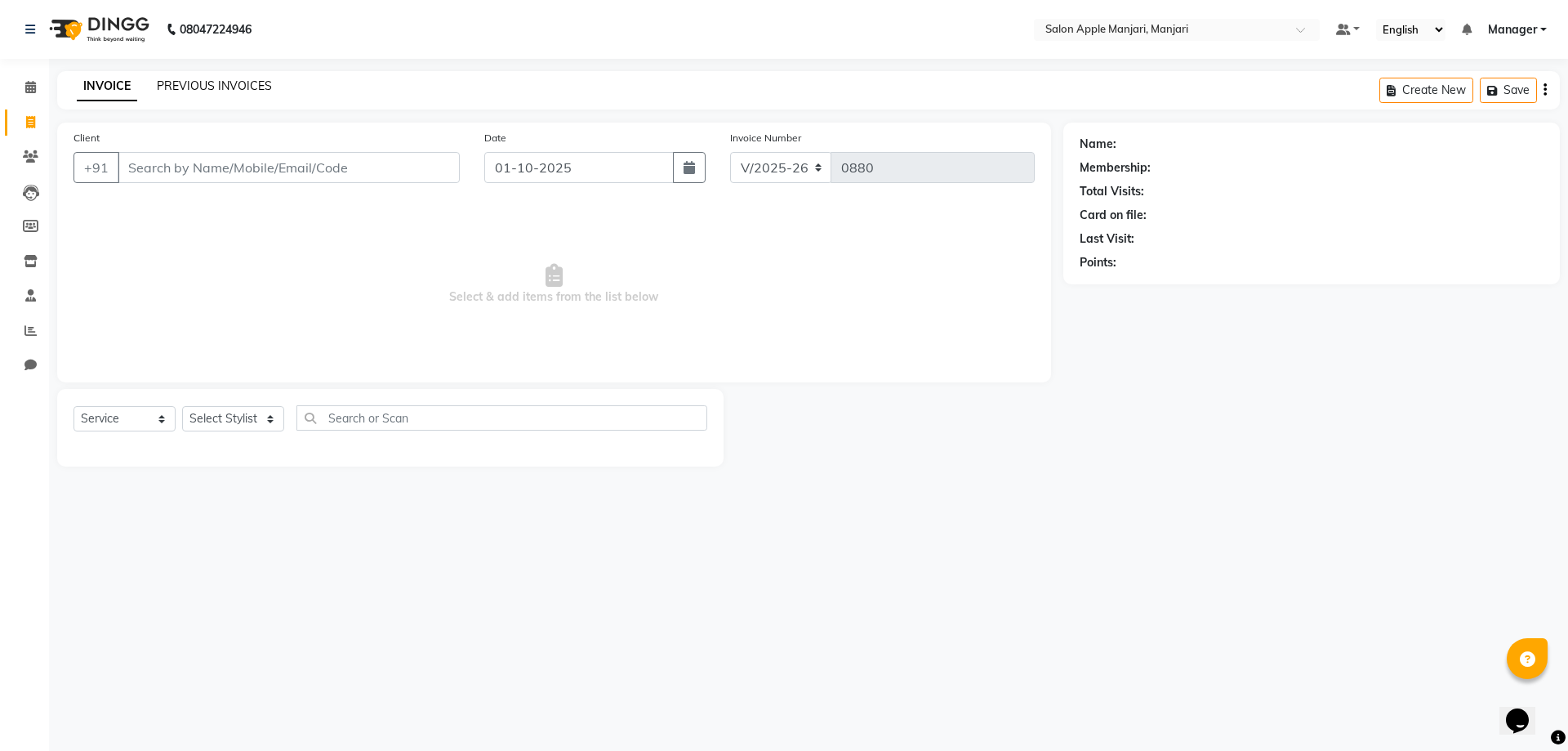
click at [216, 89] on link "PREVIOUS INVOICES" at bounding box center [214, 85] width 115 height 14
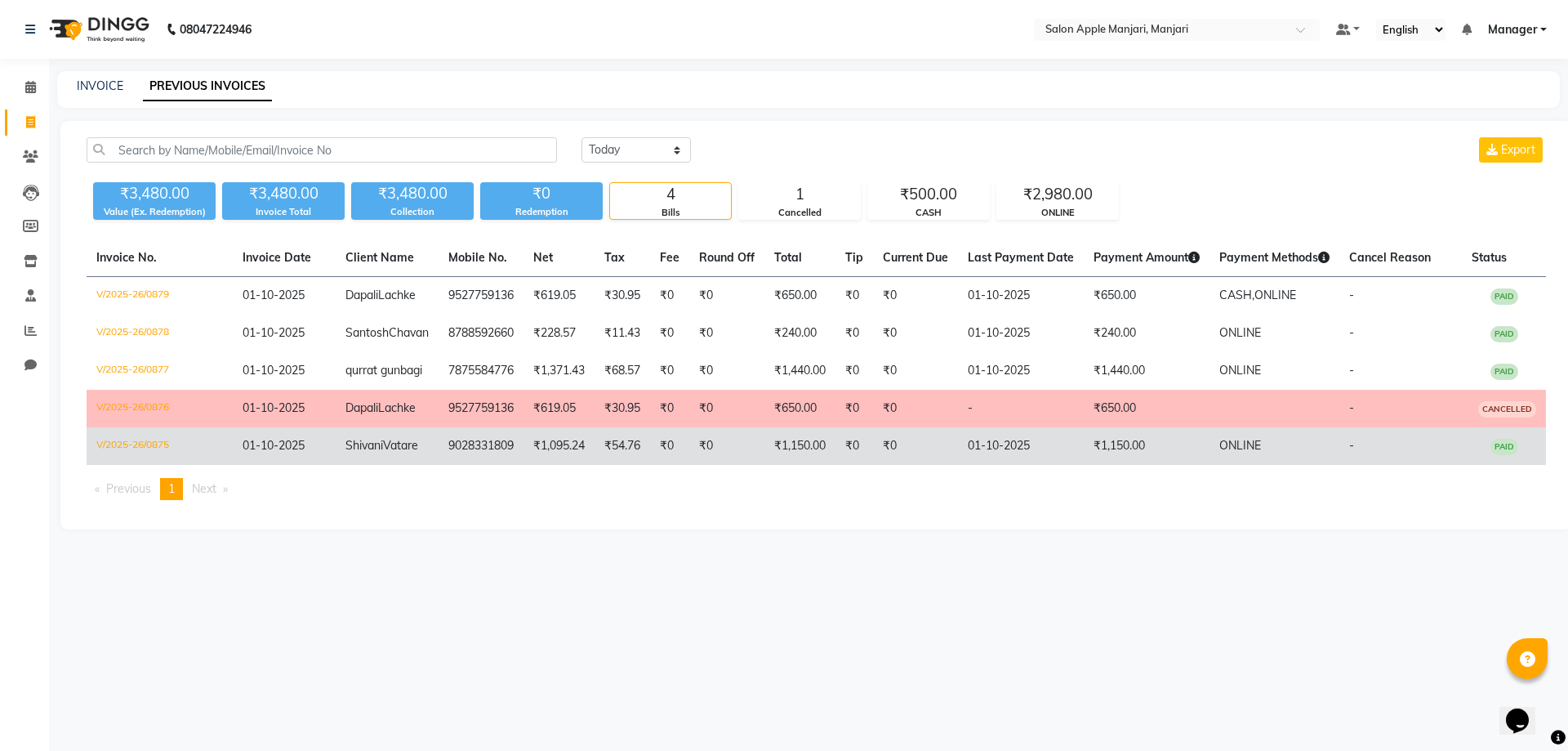
click at [383, 453] on span "Vatare" at bounding box center [401, 445] width 35 height 14
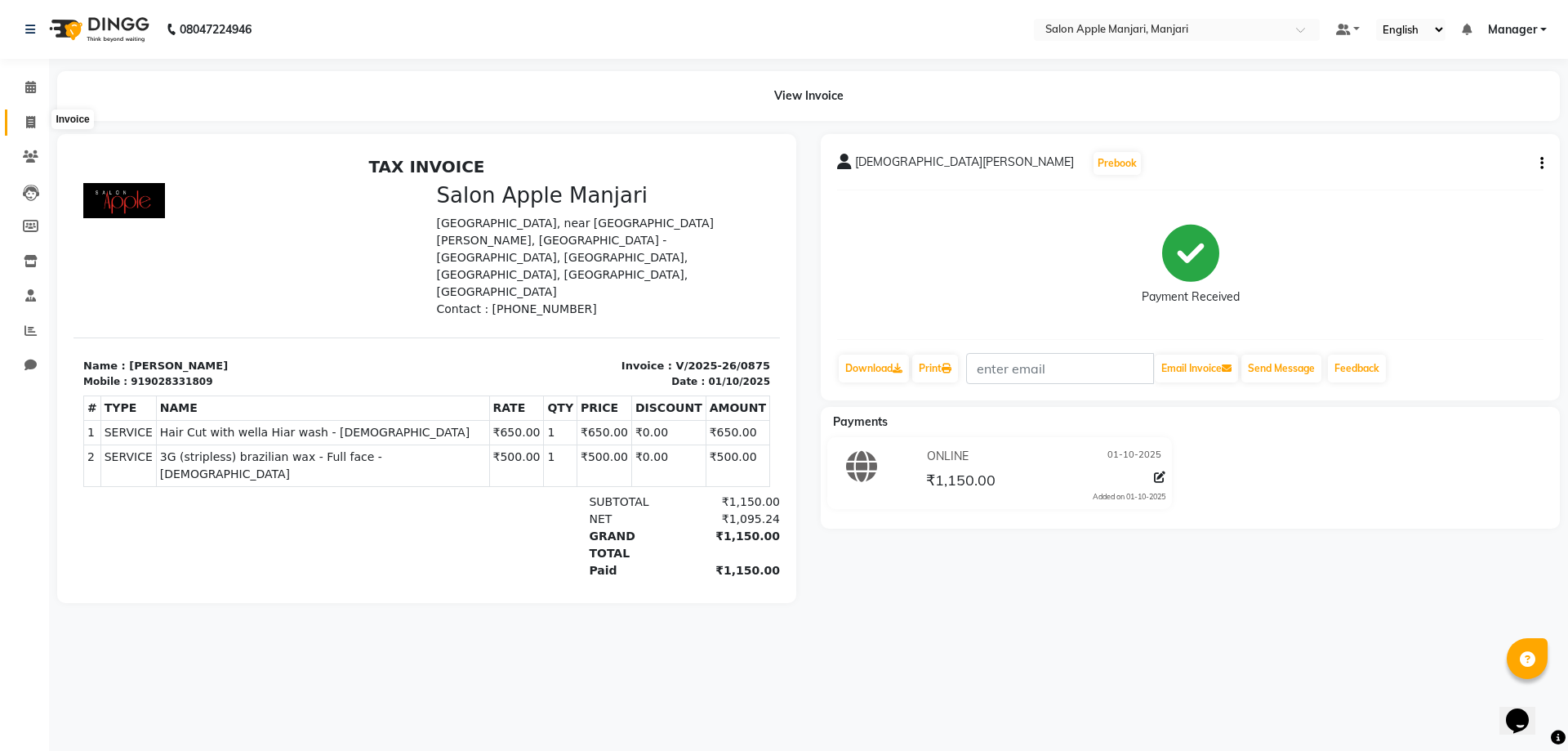
click at [29, 121] on icon at bounding box center [30, 121] width 9 height 12
select select "service"
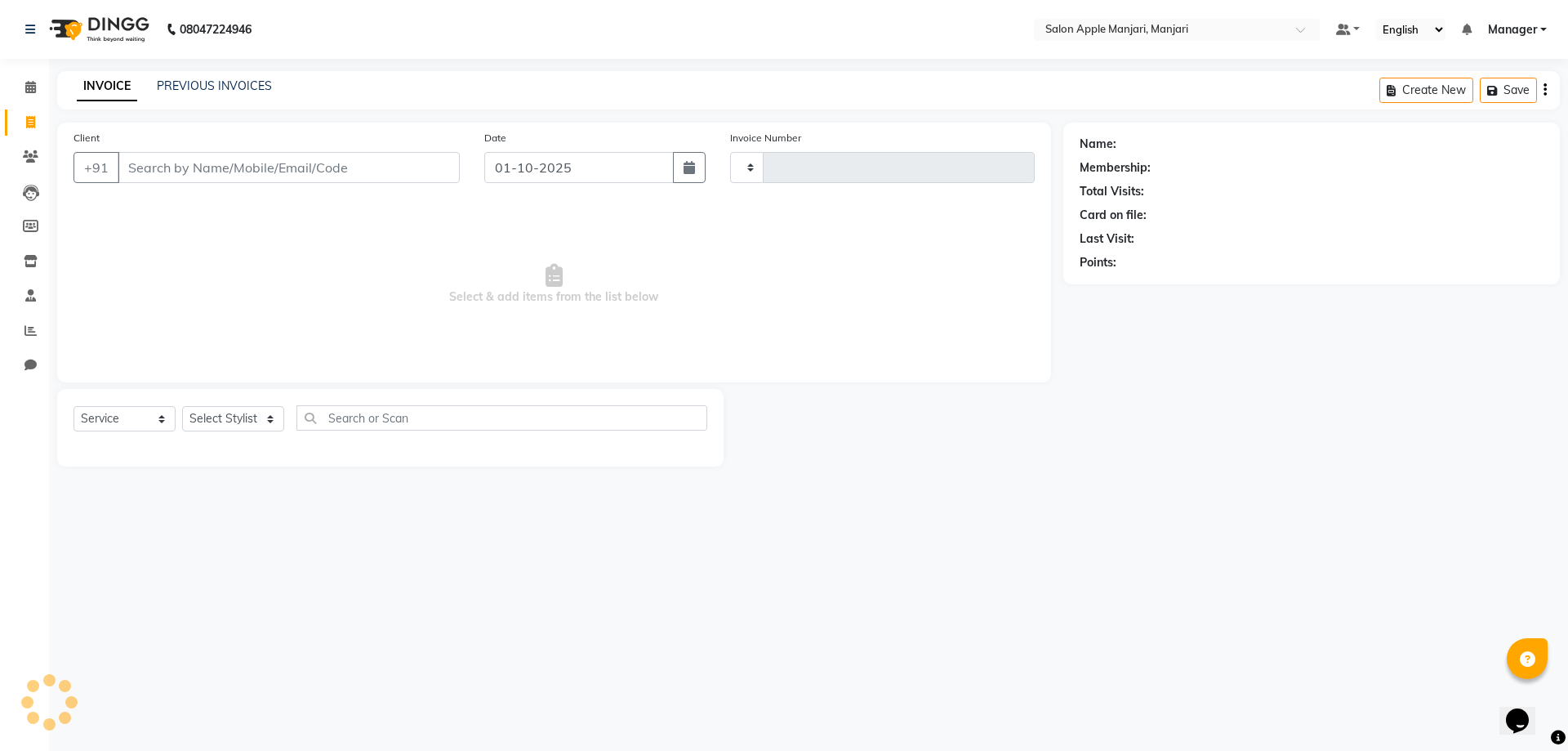
type input "0880"
select select "8088"
click at [210, 92] on link "PREVIOUS INVOICES" at bounding box center [214, 85] width 115 height 14
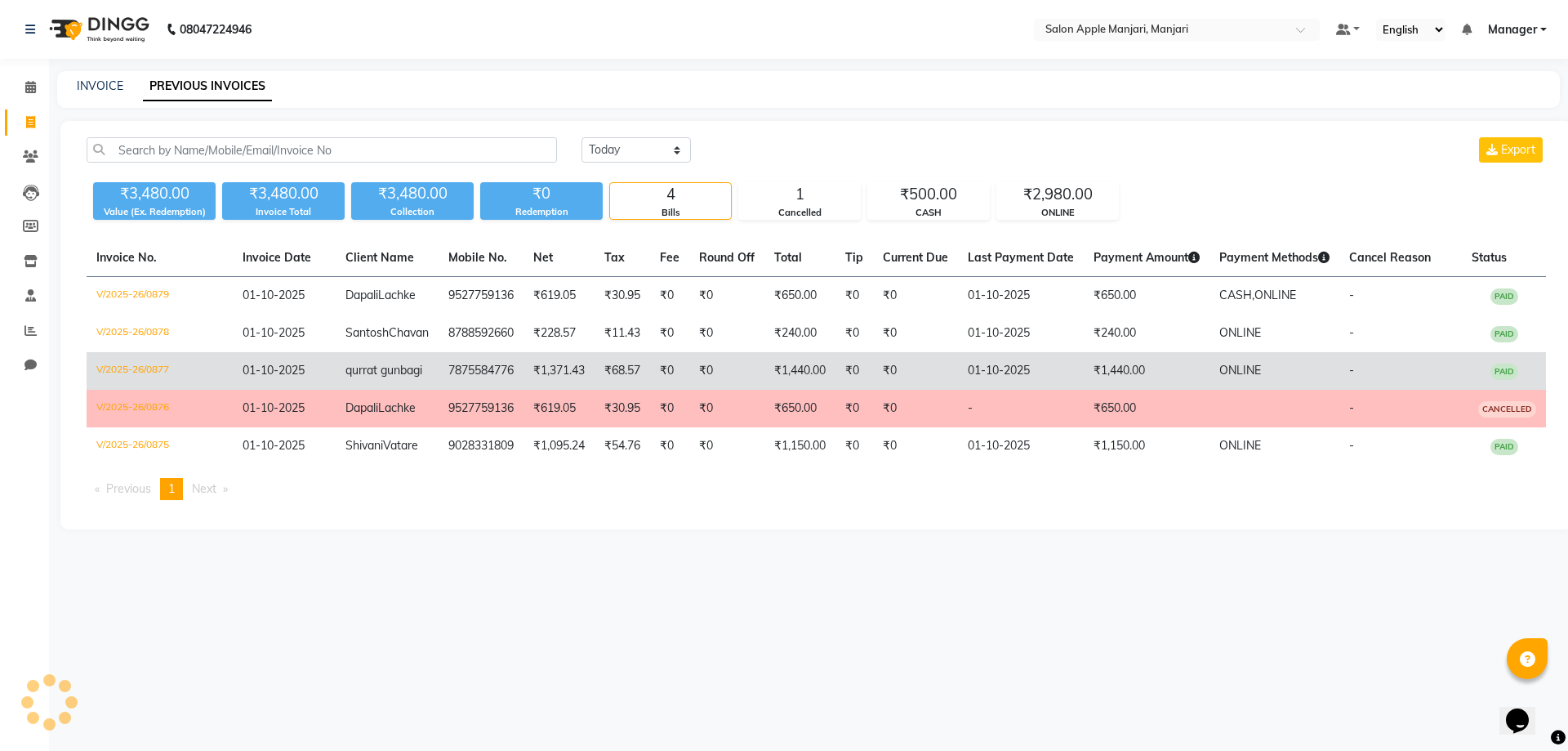
click at [345, 378] on span "qurrat gunbagi" at bounding box center [383, 369] width 76 height 14
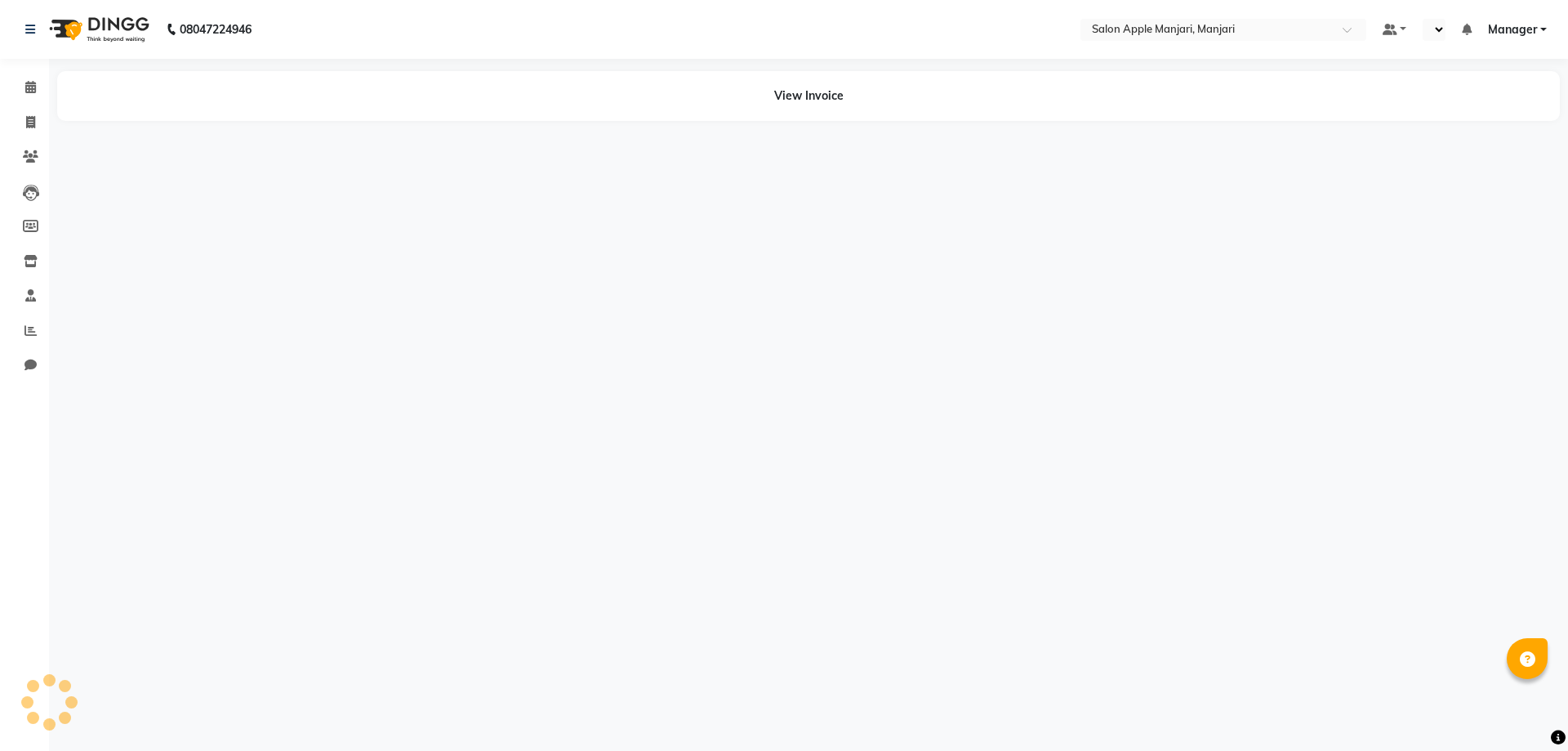
select select "en"
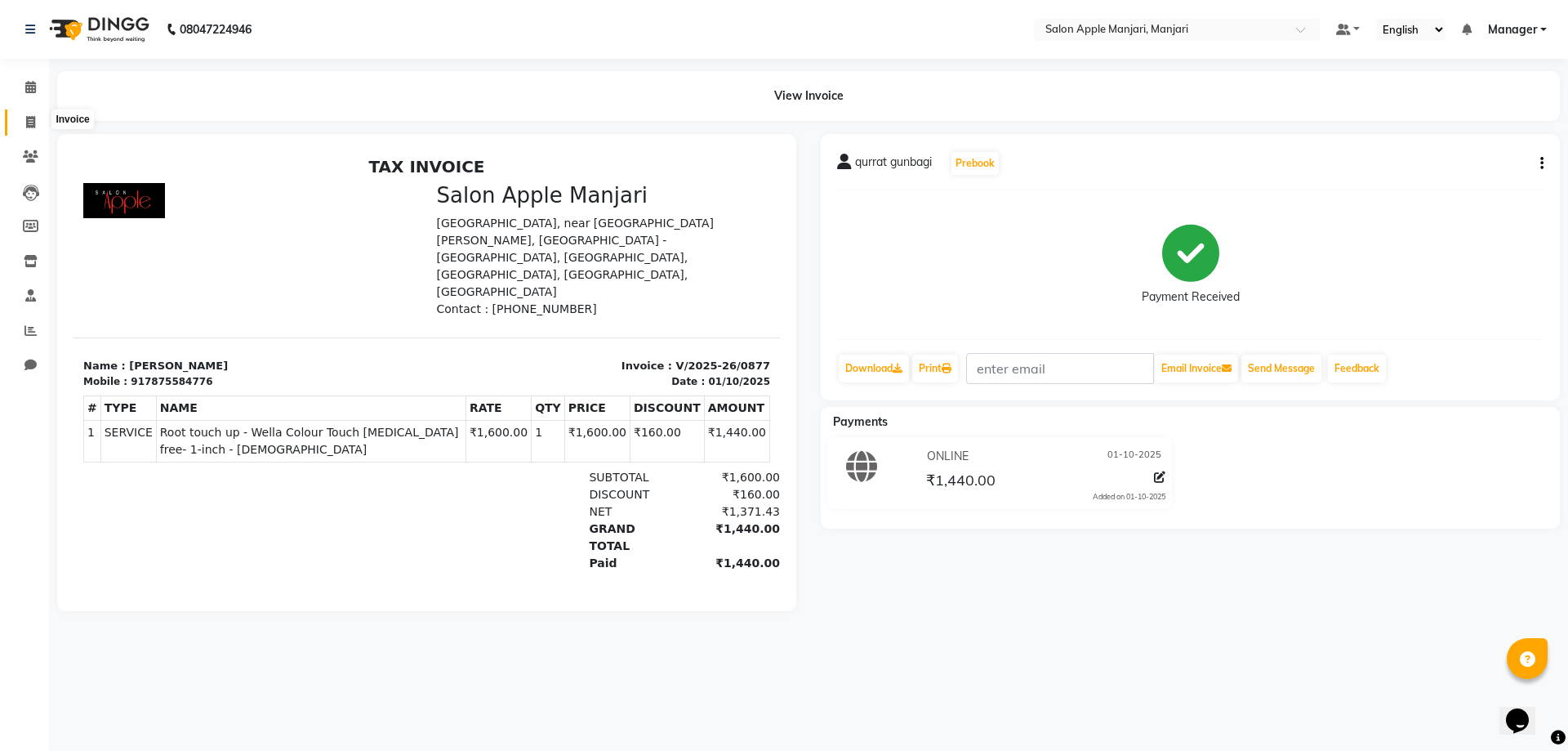
click at [20, 124] on span at bounding box center [31, 123] width 29 height 19
select select "service"
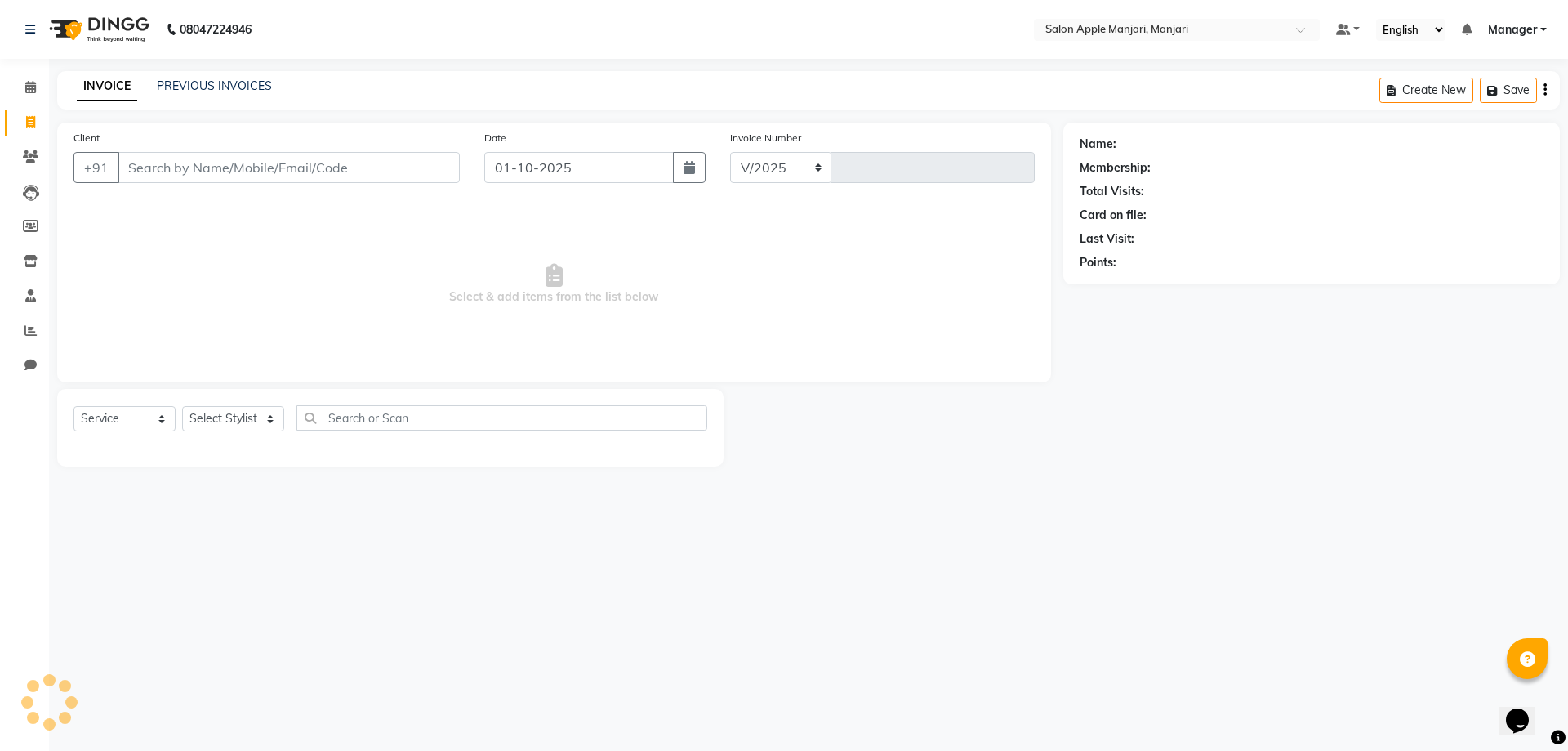
select select "8088"
type input "0880"
click at [205, 85] on link "PREVIOUS INVOICES" at bounding box center [214, 85] width 115 height 14
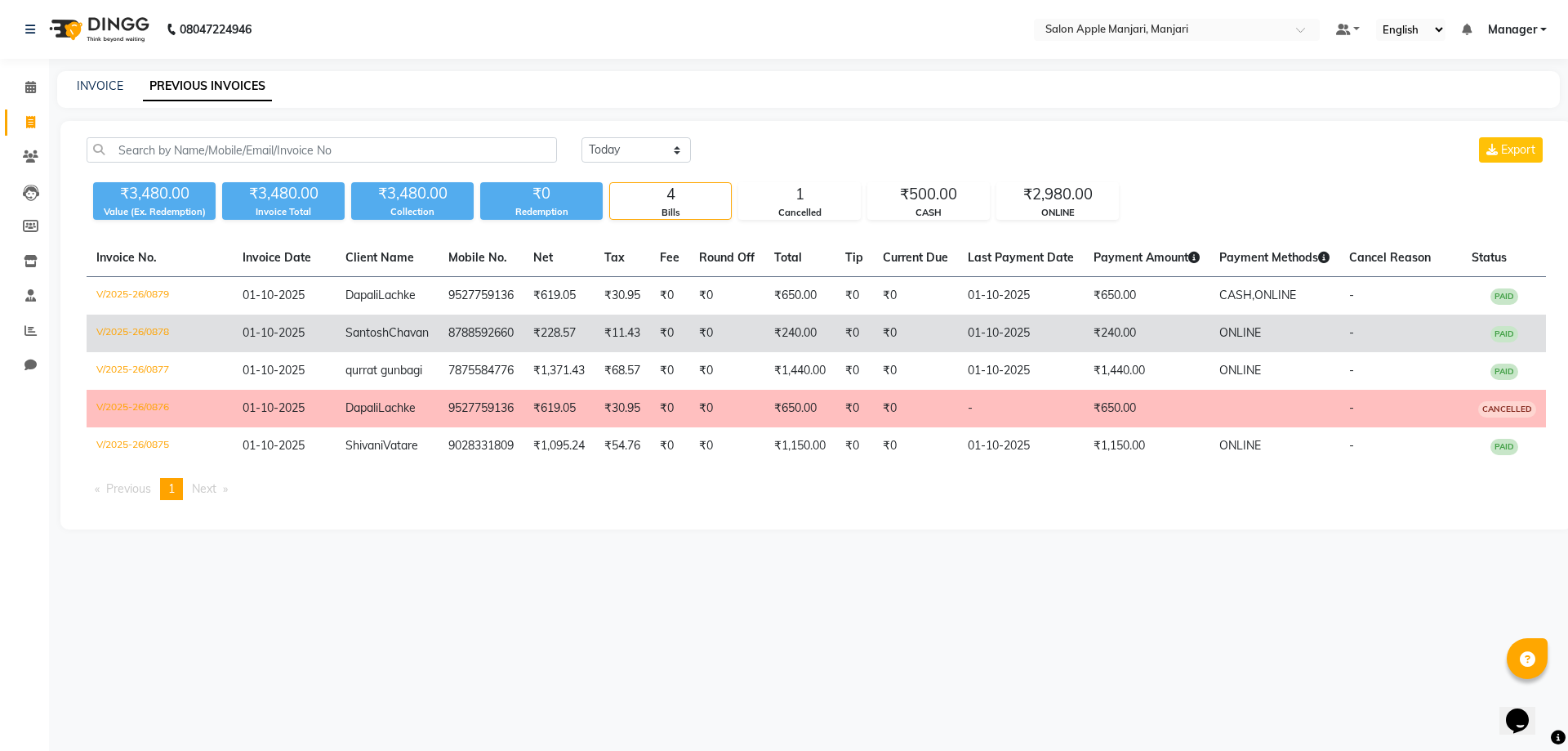
click at [345, 340] on span "Santosh" at bounding box center [366, 332] width 43 height 14
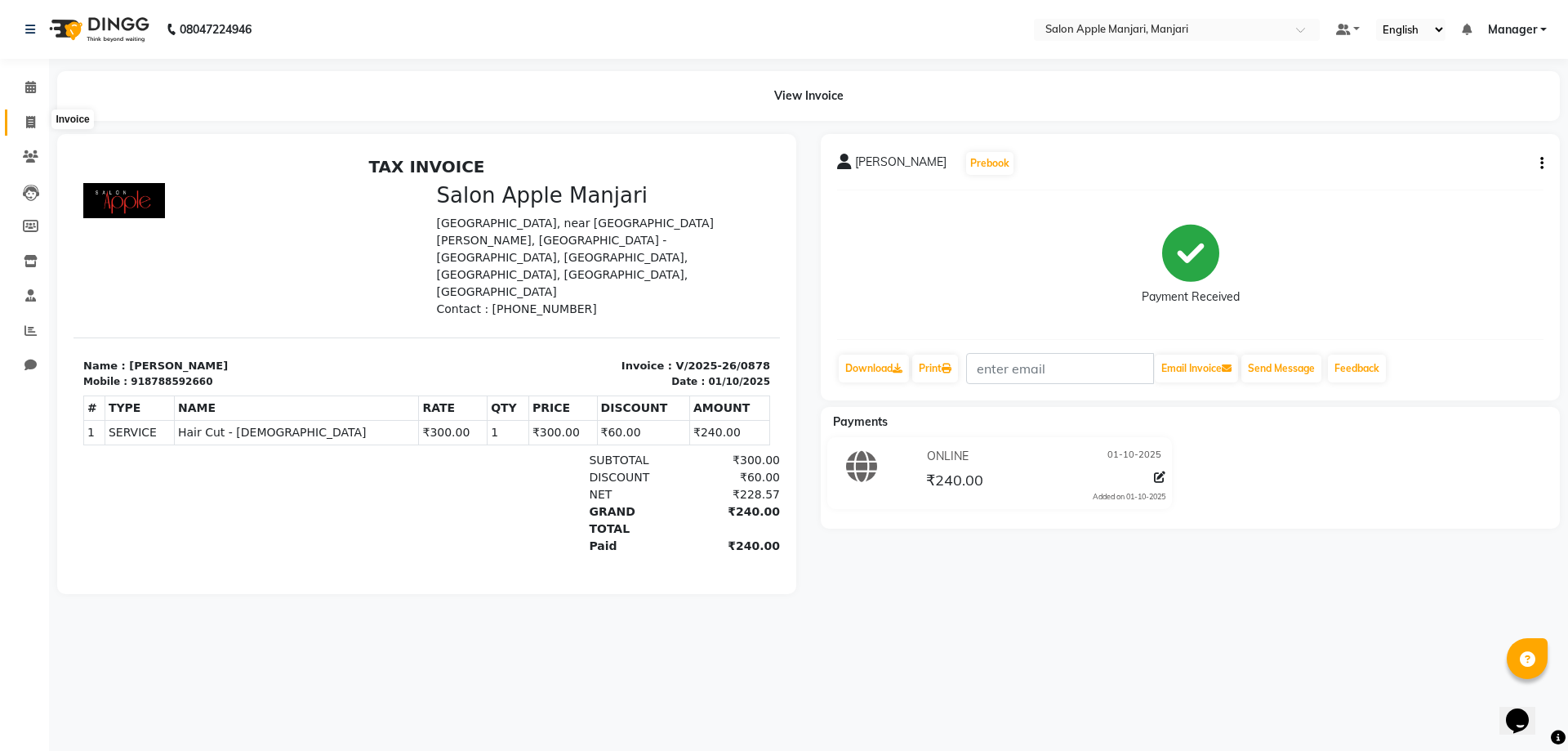
click at [31, 119] on icon at bounding box center [30, 121] width 9 height 12
select select "service"
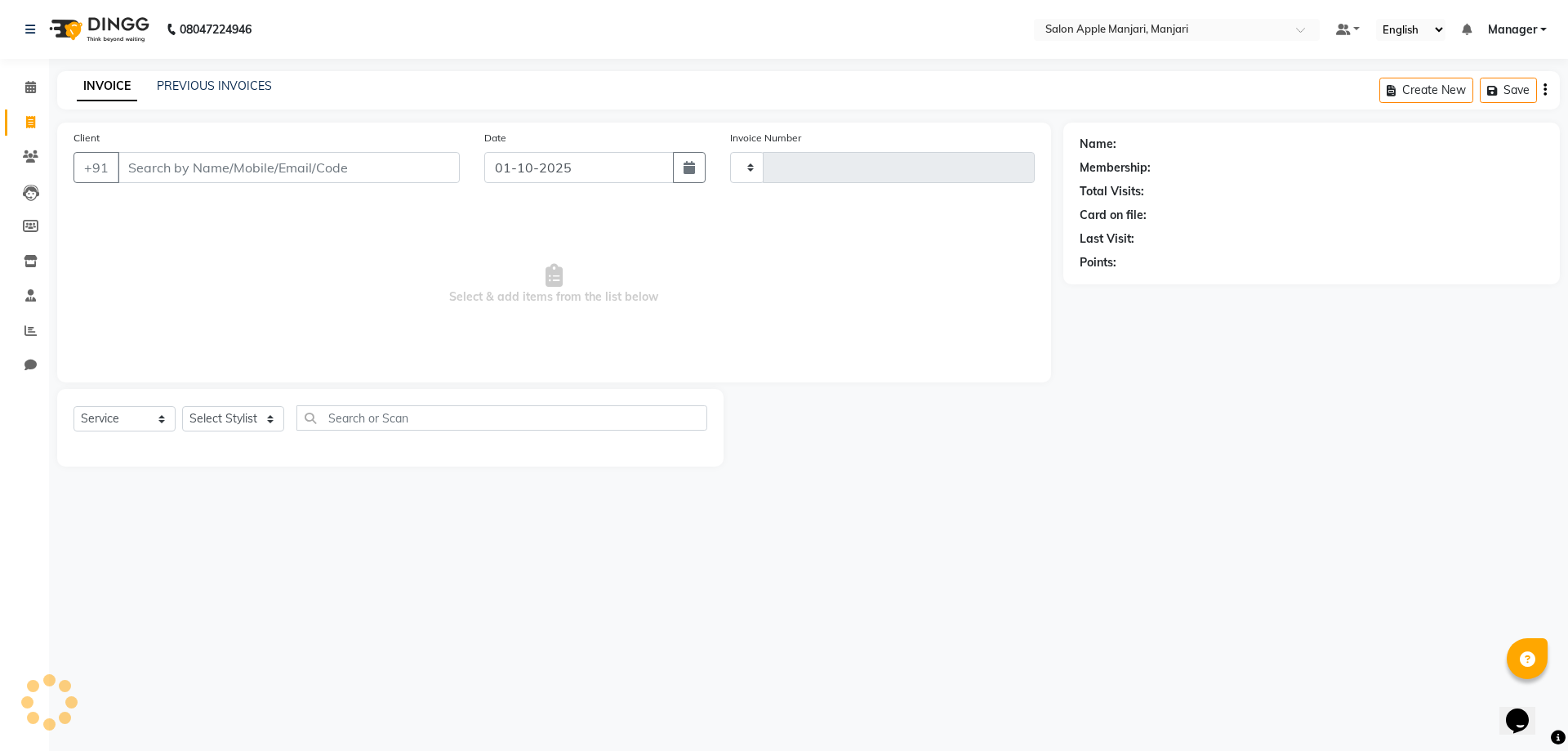
type input "0880"
select select "8088"
click at [32, 86] on icon at bounding box center [30, 87] width 11 height 12
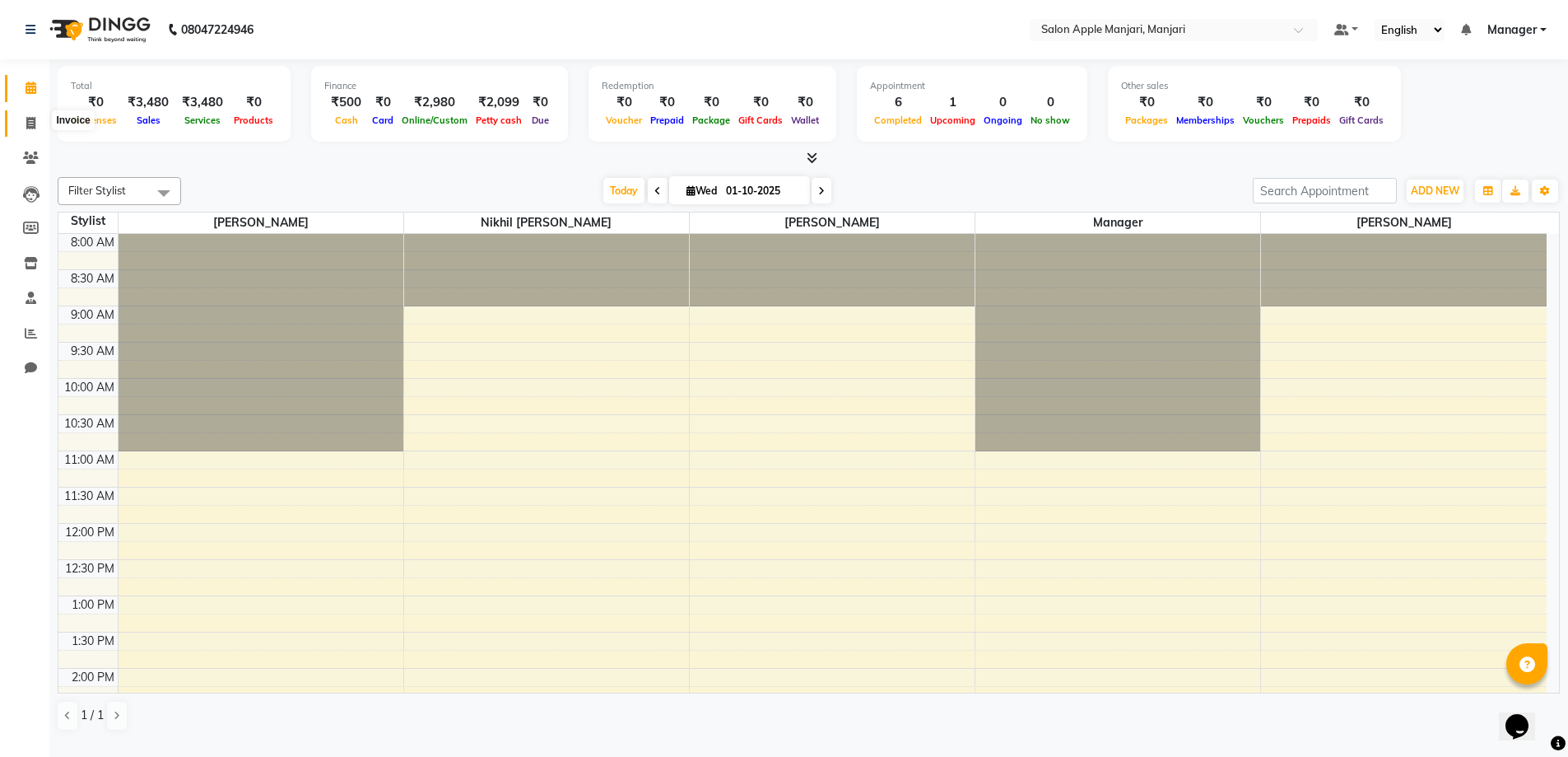
click at [36, 118] on icon at bounding box center [30, 122] width 9 height 13
select select "8088"
select select "service"
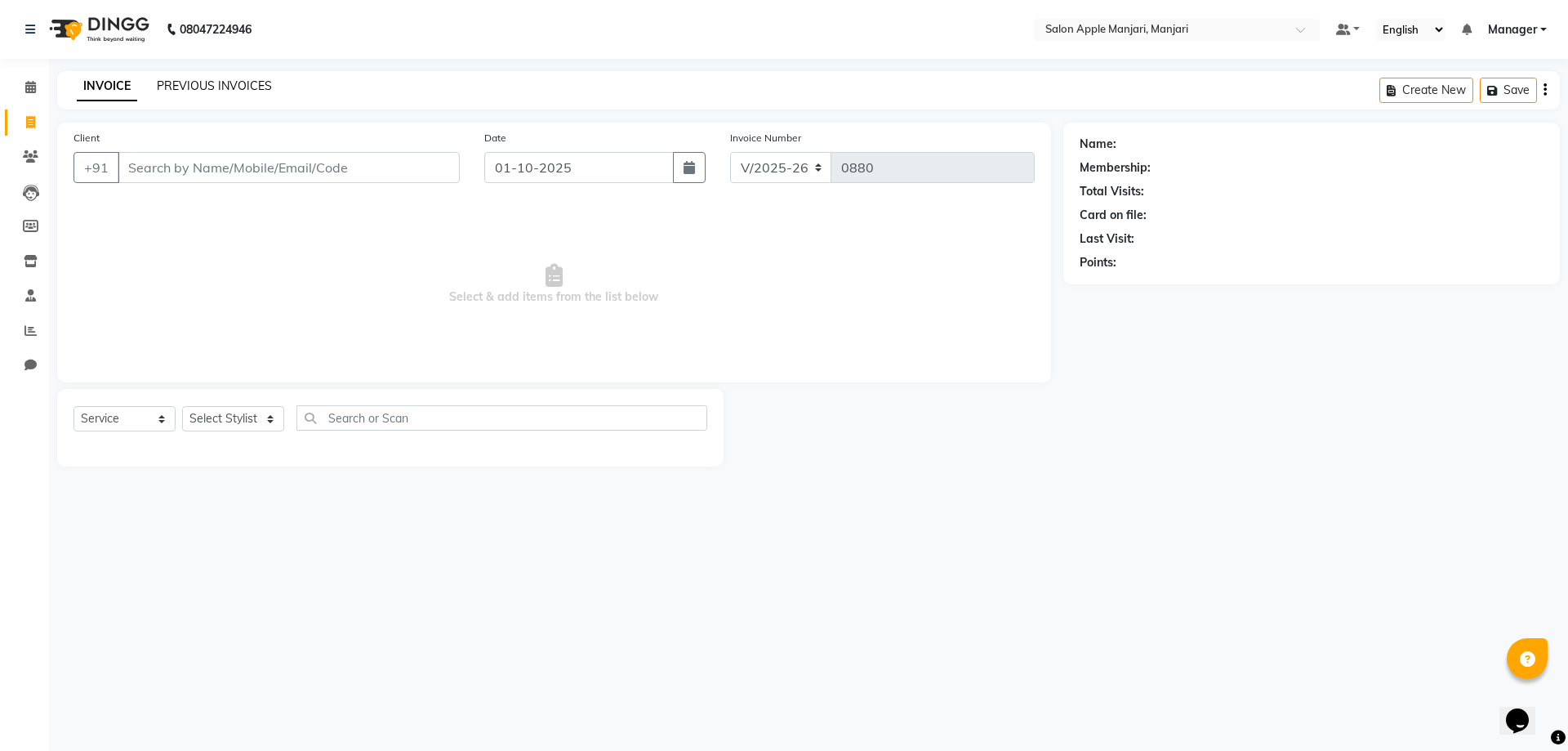
click at [194, 87] on link "PREVIOUS INVOICES" at bounding box center [214, 85] width 115 height 14
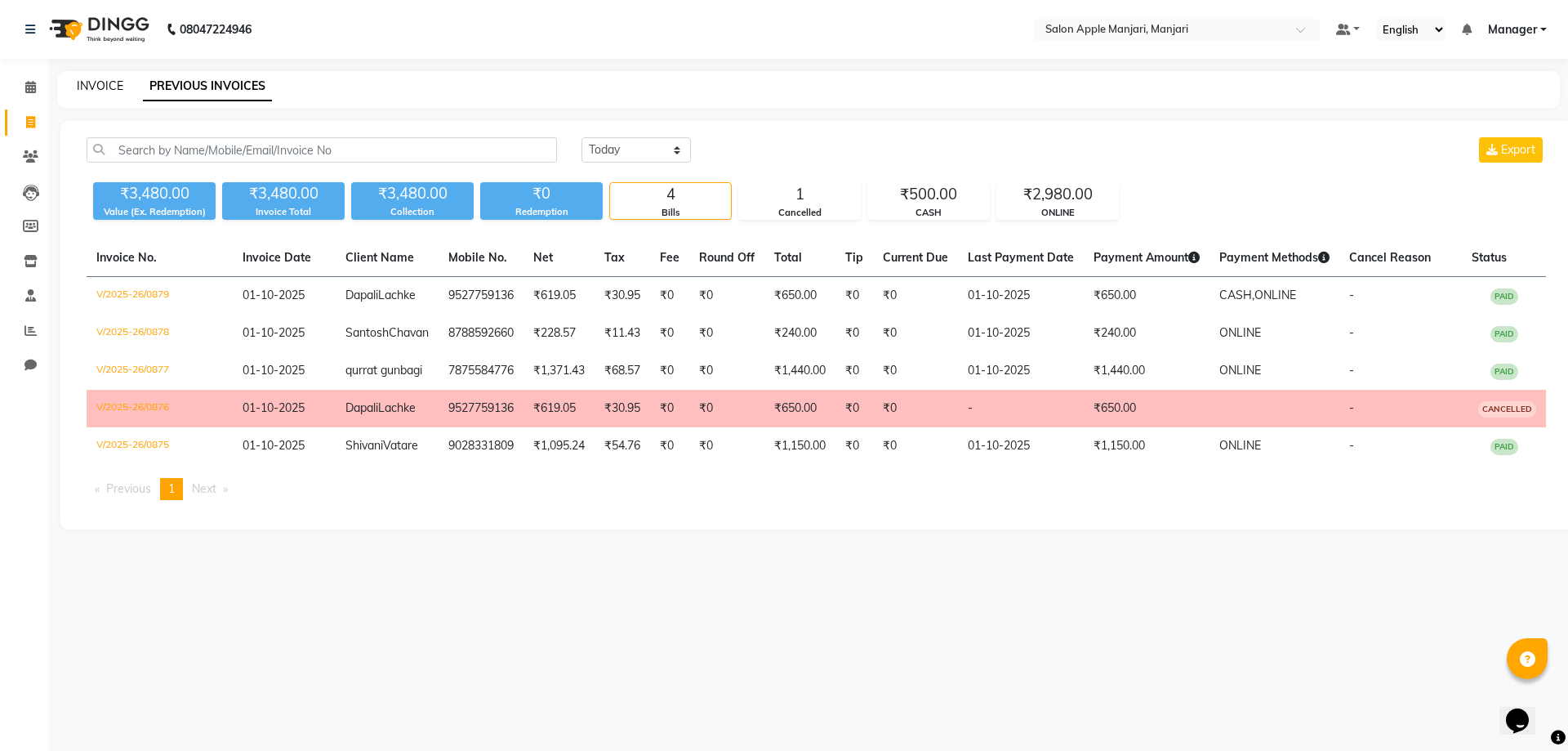
click at [110, 86] on link "INVOICE" at bounding box center [99, 85] width 47 height 14
select select "service"
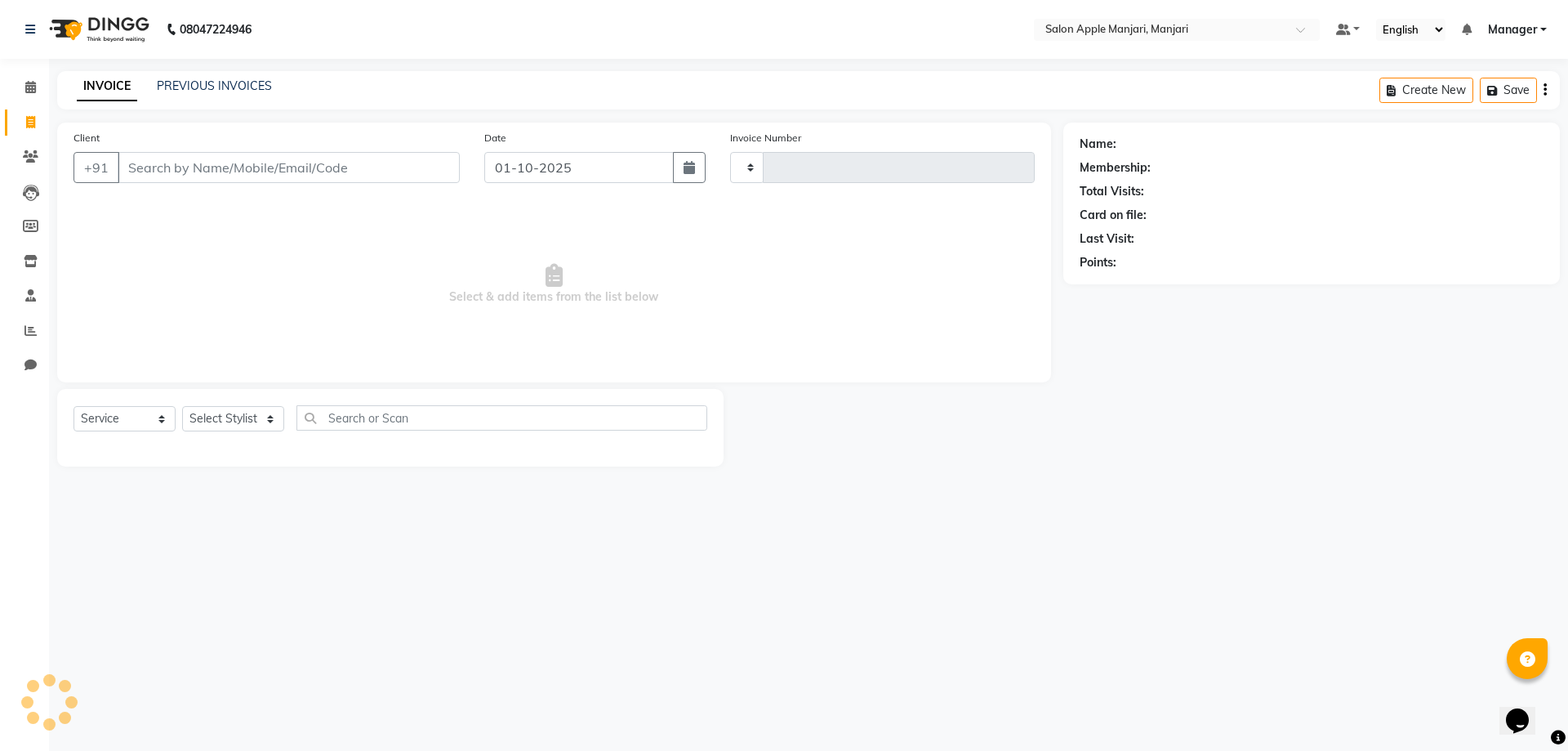
type input "0880"
select select "8088"
click at [214, 81] on div "INVOICE PREVIOUS INVOICES Create New Save" at bounding box center [809, 90] width 1503 height 38
click at [207, 93] on link "PREVIOUS INVOICES" at bounding box center [214, 85] width 115 height 14
